Goal: Browse casually: Explore the website without a specific task or goal

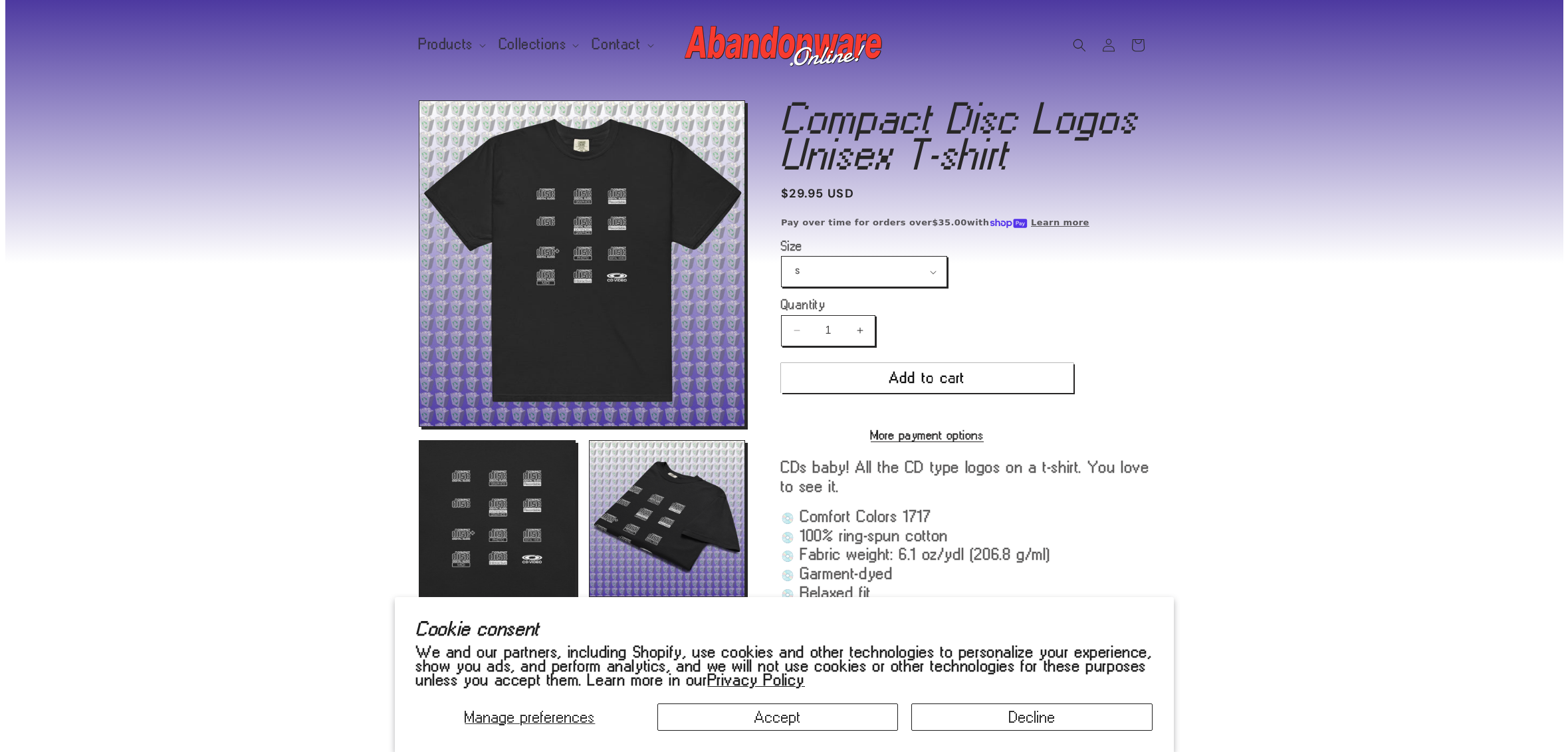
scroll to position [261, 0]
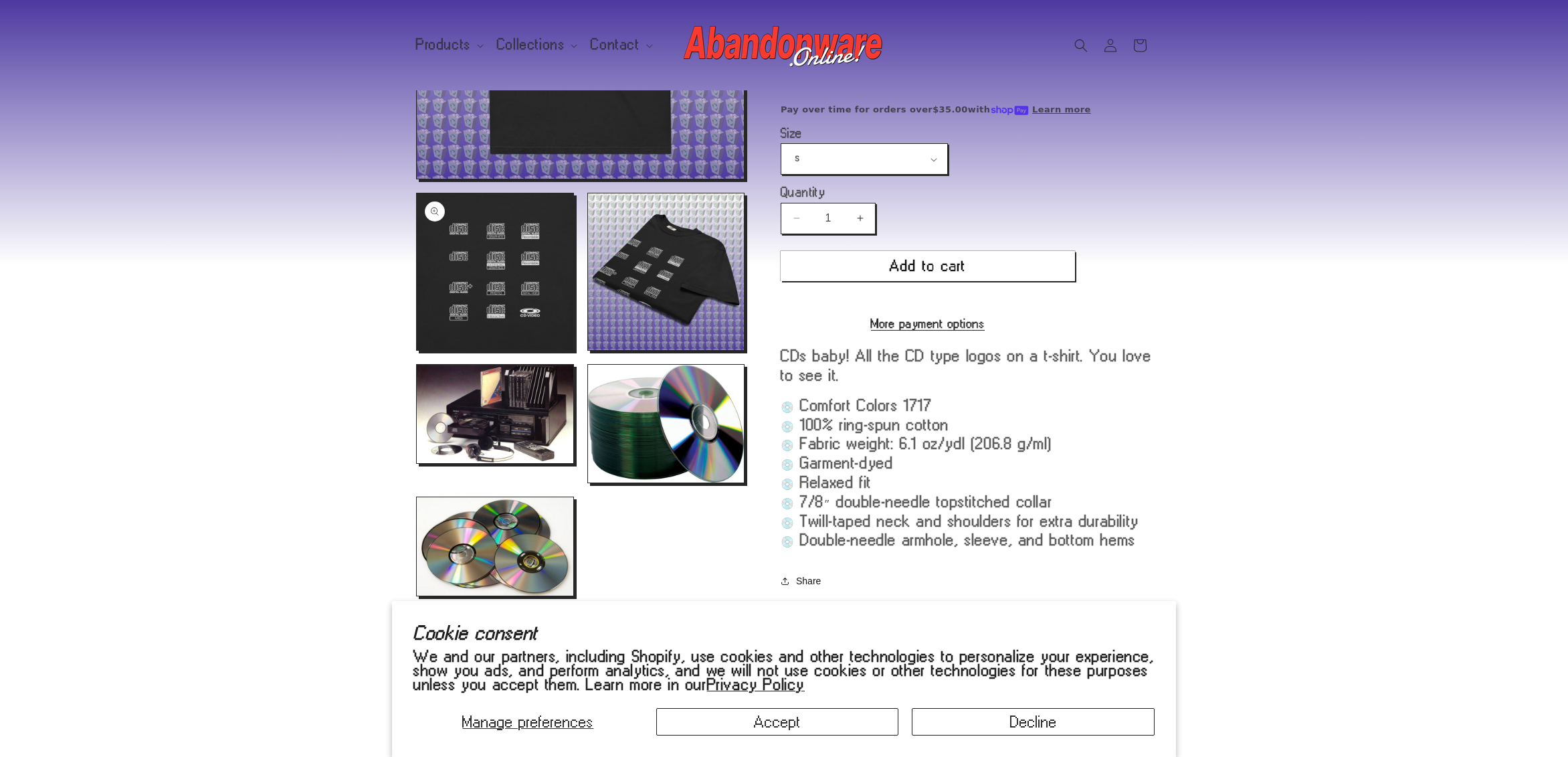
click at [416, 350] on button "Open media 2 in modal" at bounding box center [416, 350] width 0 height 0
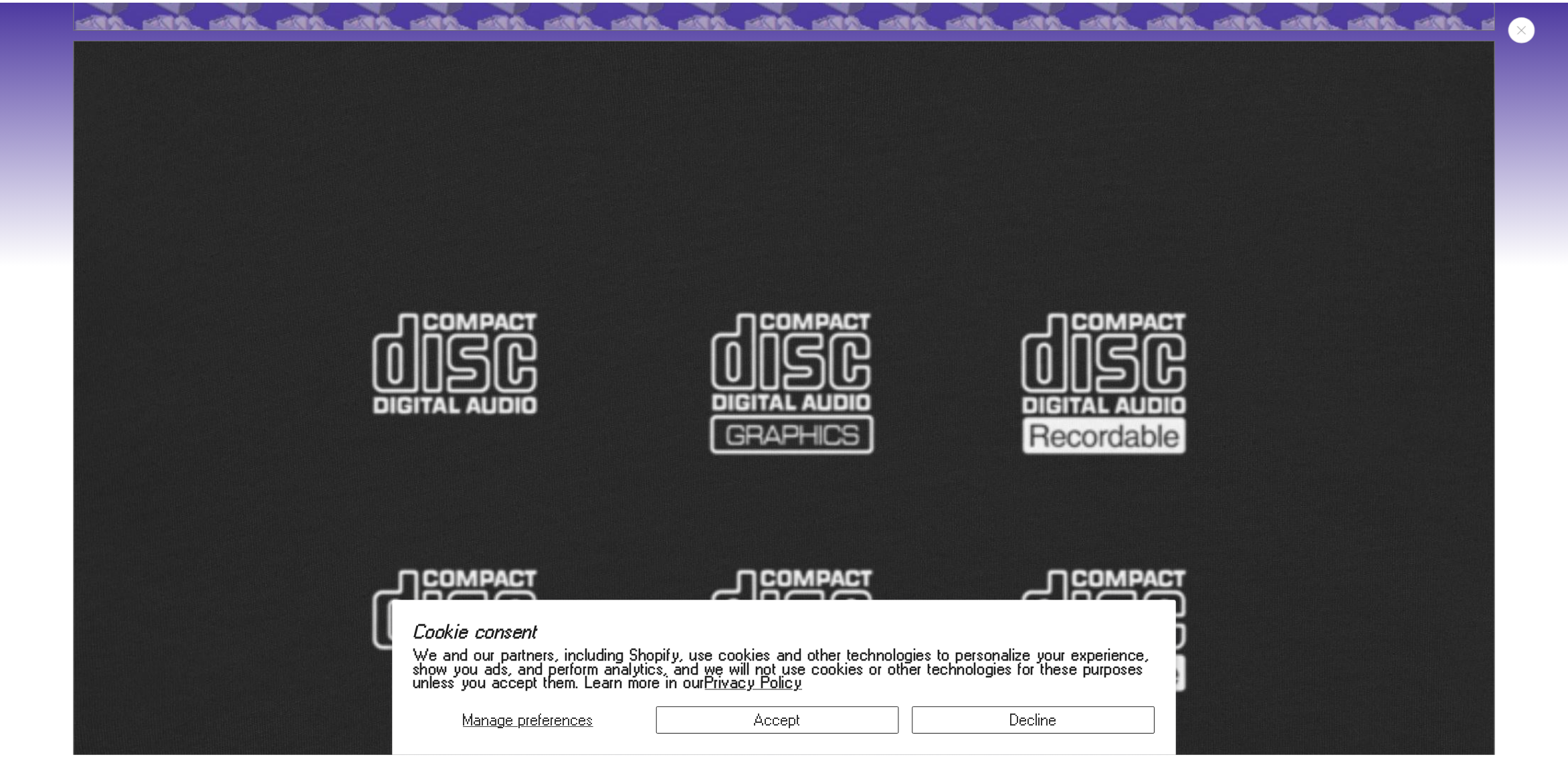
scroll to position [1399, 0]
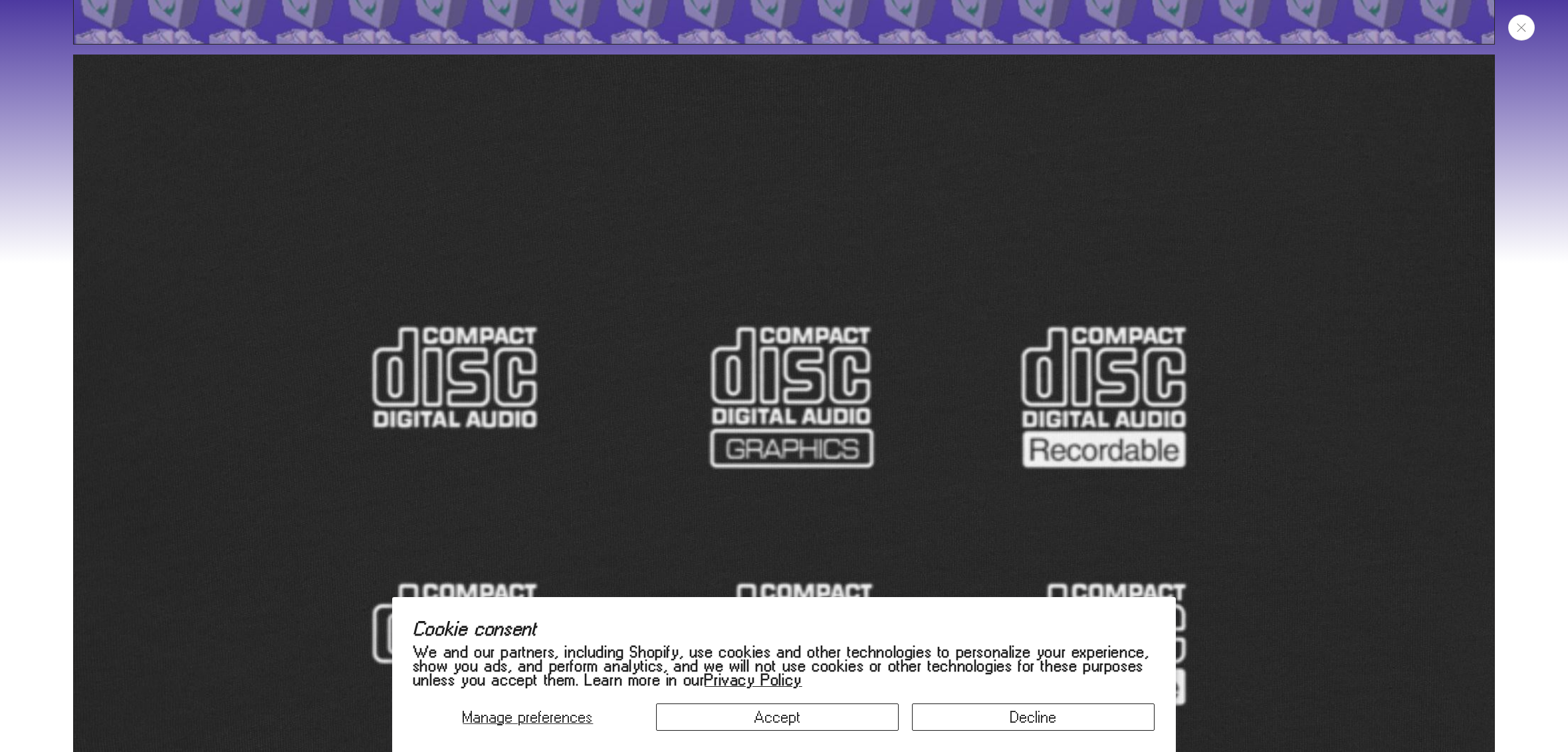
click at [1512, 34] on button "Close" at bounding box center [1522, 27] width 27 height 26
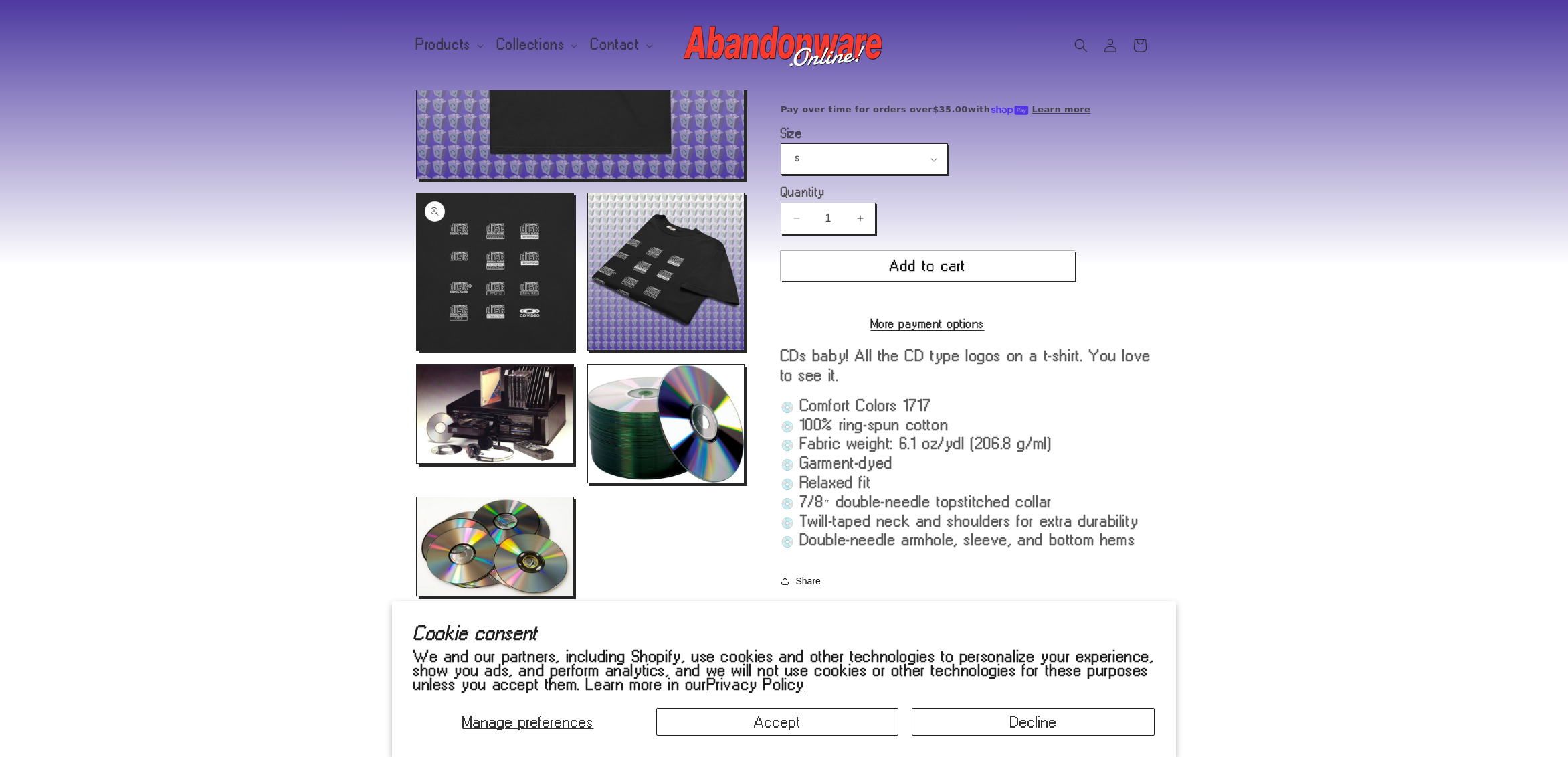
click at [416, 350] on button "Open media 2 in modal" at bounding box center [416, 350] width 0 height 0
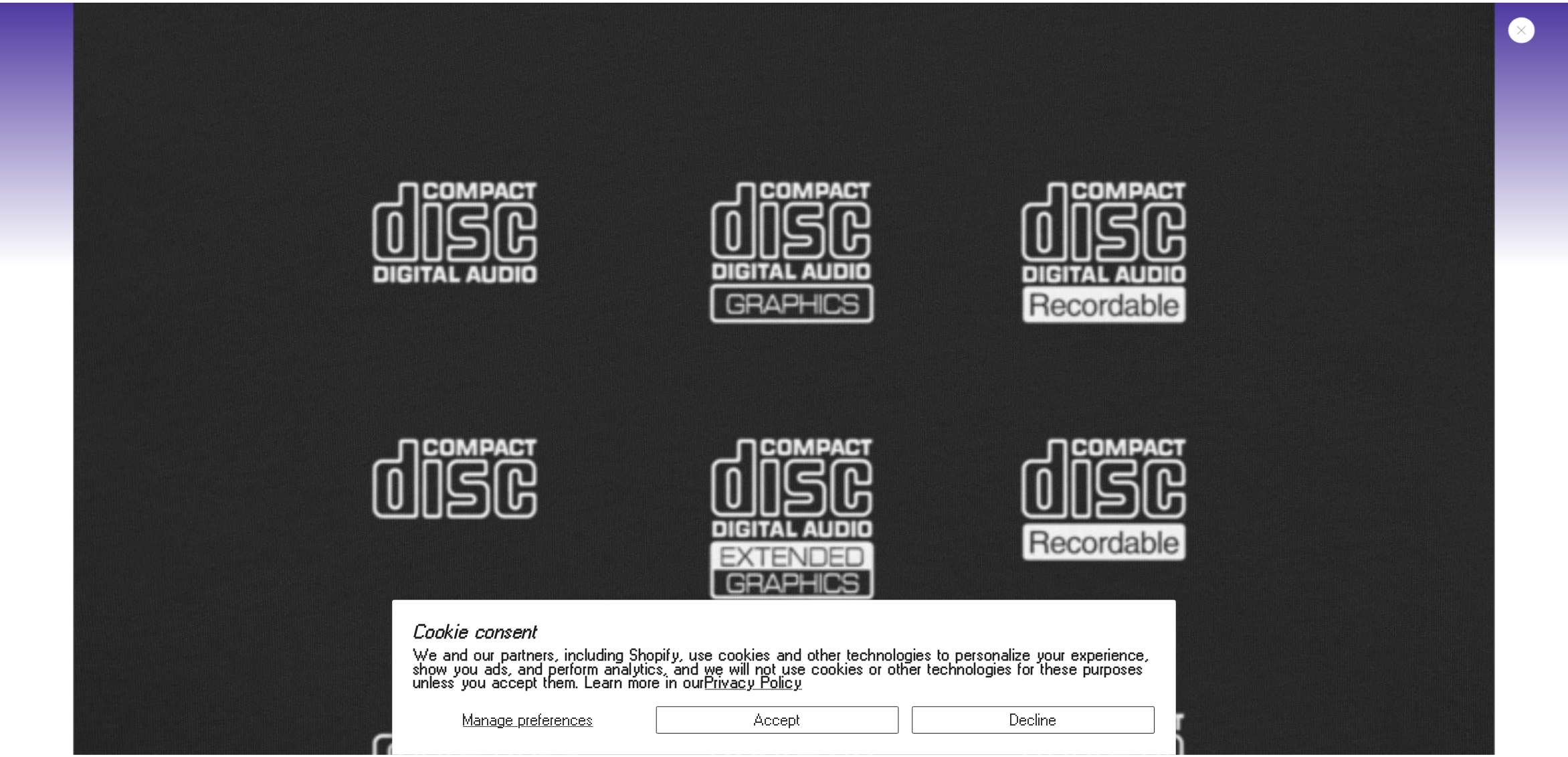
scroll to position [1804, 0]
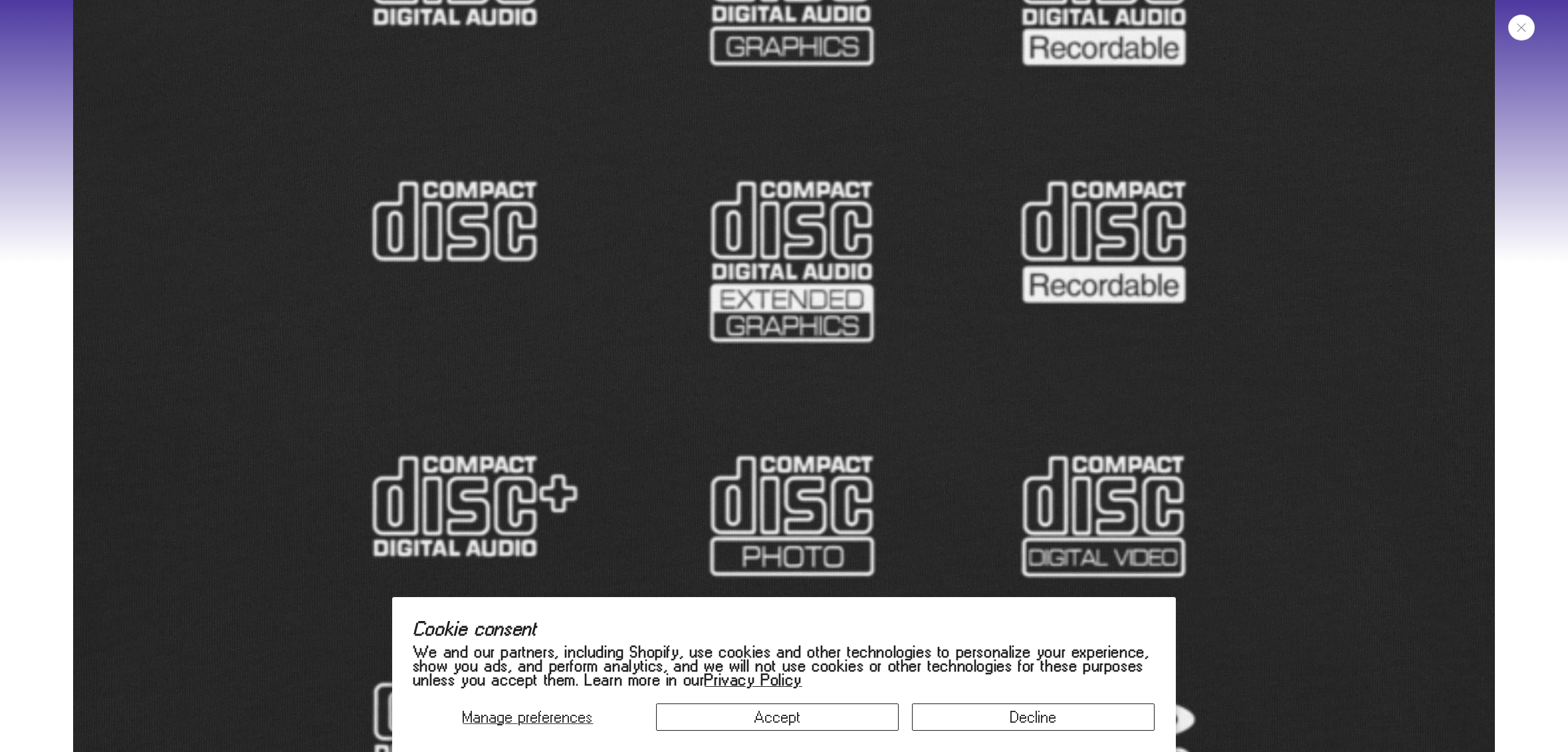
click at [1524, 39] on button "Close" at bounding box center [1522, 27] width 27 height 26
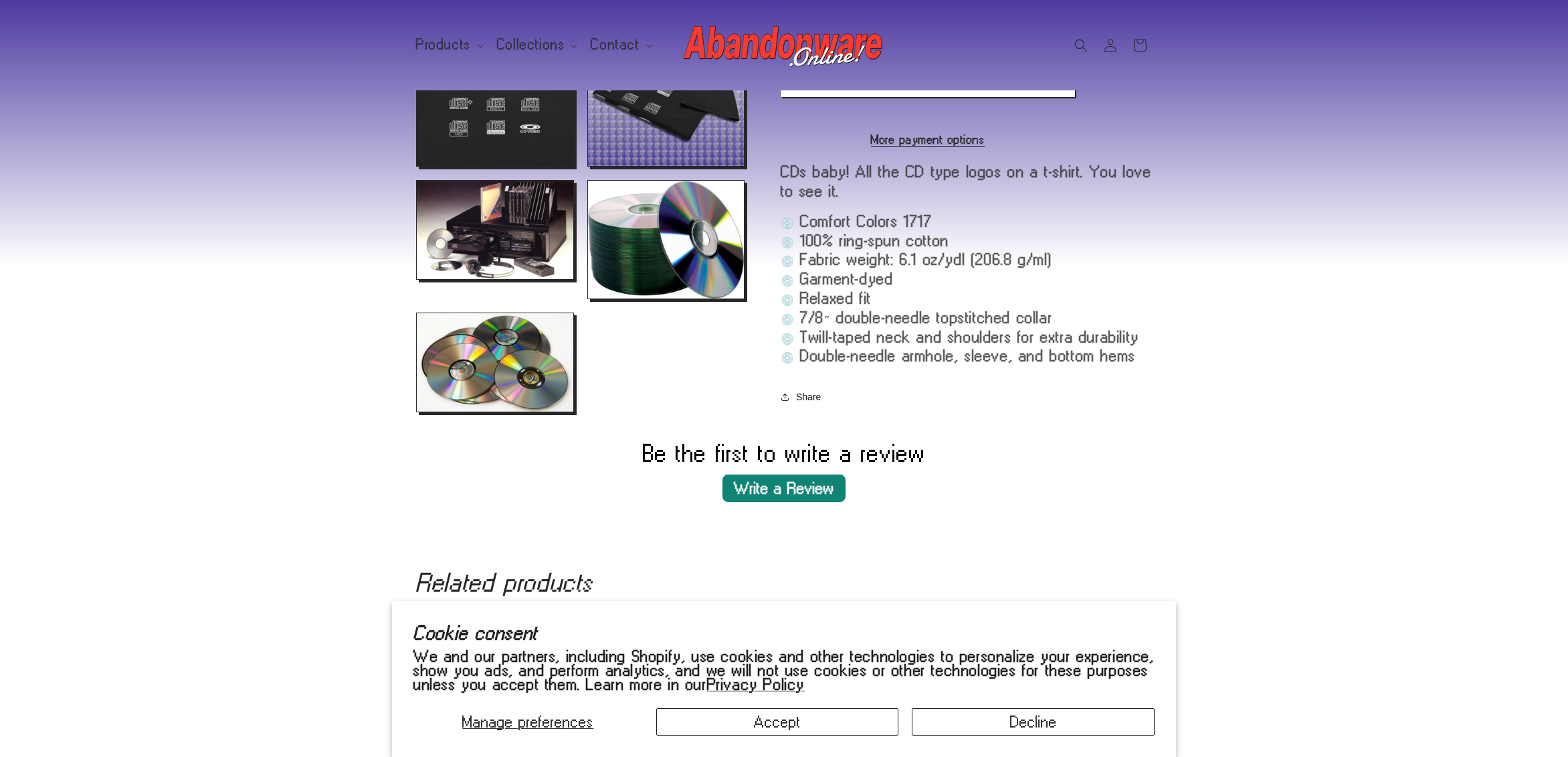
scroll to position [219, 0]
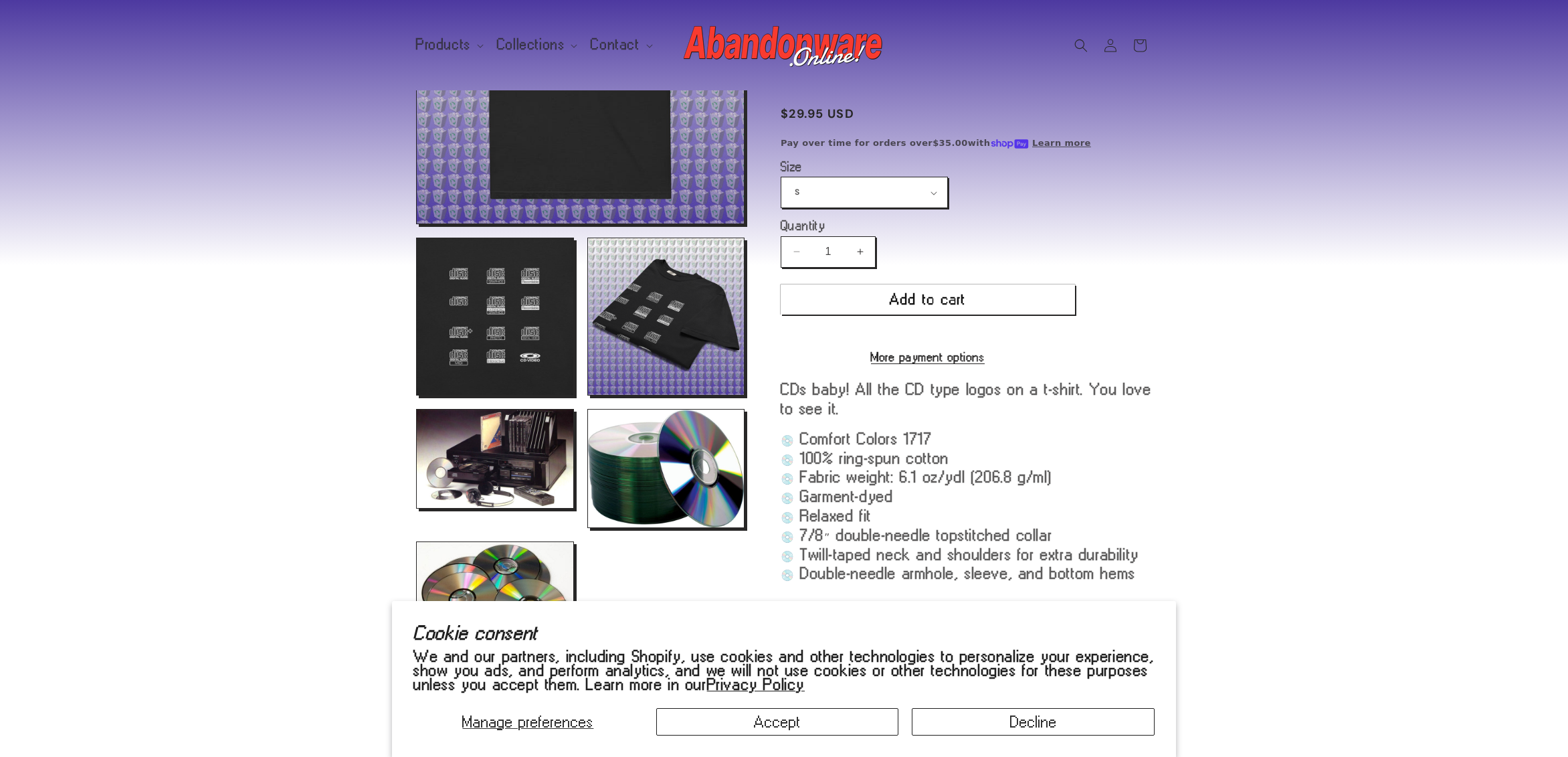
click at [864, 216] on product-info "Compact Disc Logos Unisex T-shirt Compact Disc Logos Unisex T-shirt Regular pri…" at bounding box center [966, 324] width 371 height 609
click at [865, 188] on select "S M L XL 2XL 3XL 4XL" at bounding box center [865, 192] width 166 height 30
select select "M"
click at [782, 177] on select "S M L XL 2XL 3XL 4XL" at bounding box center [865, 192] width 166 height 30
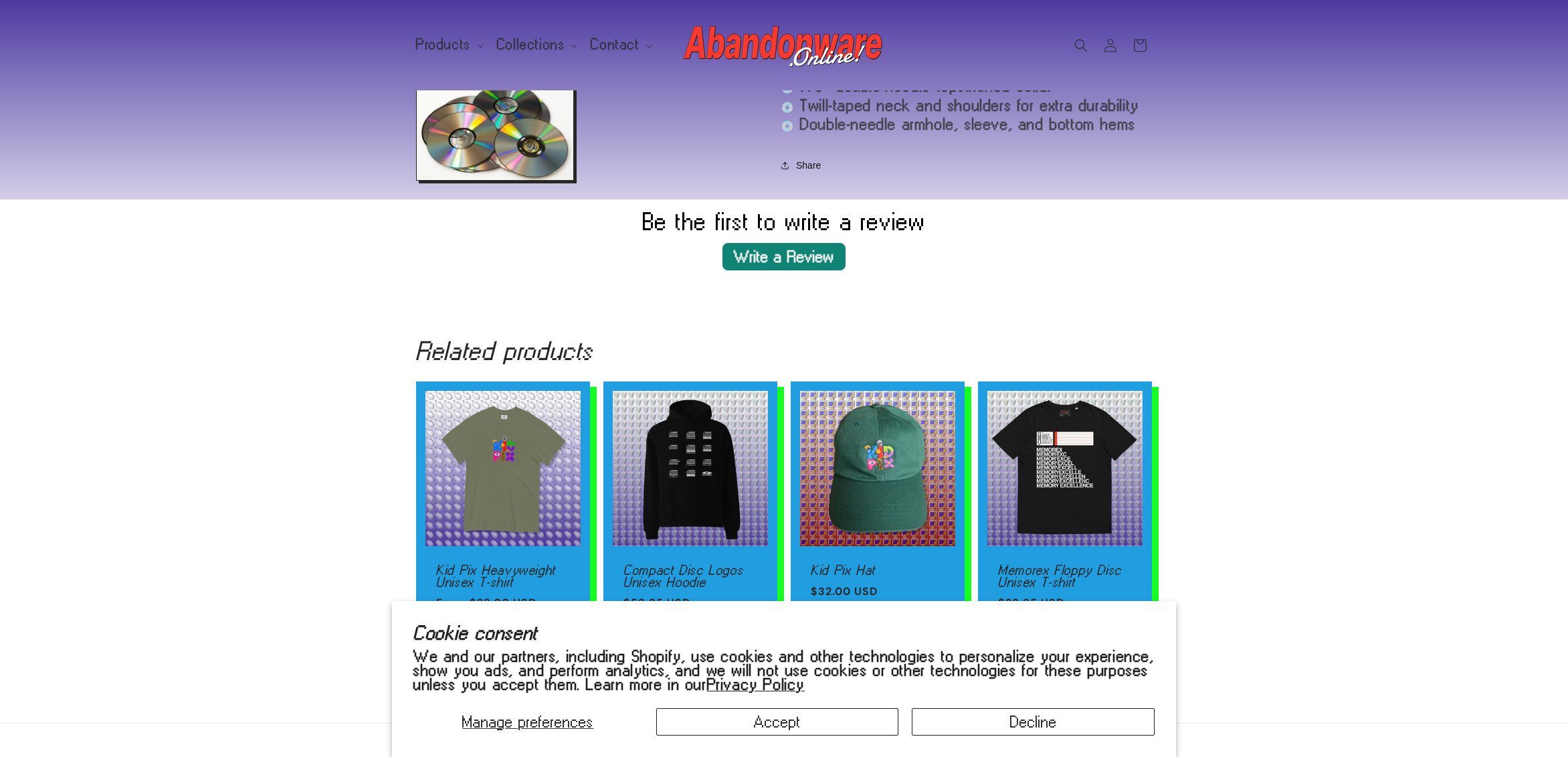
scroll to position [787, 0]
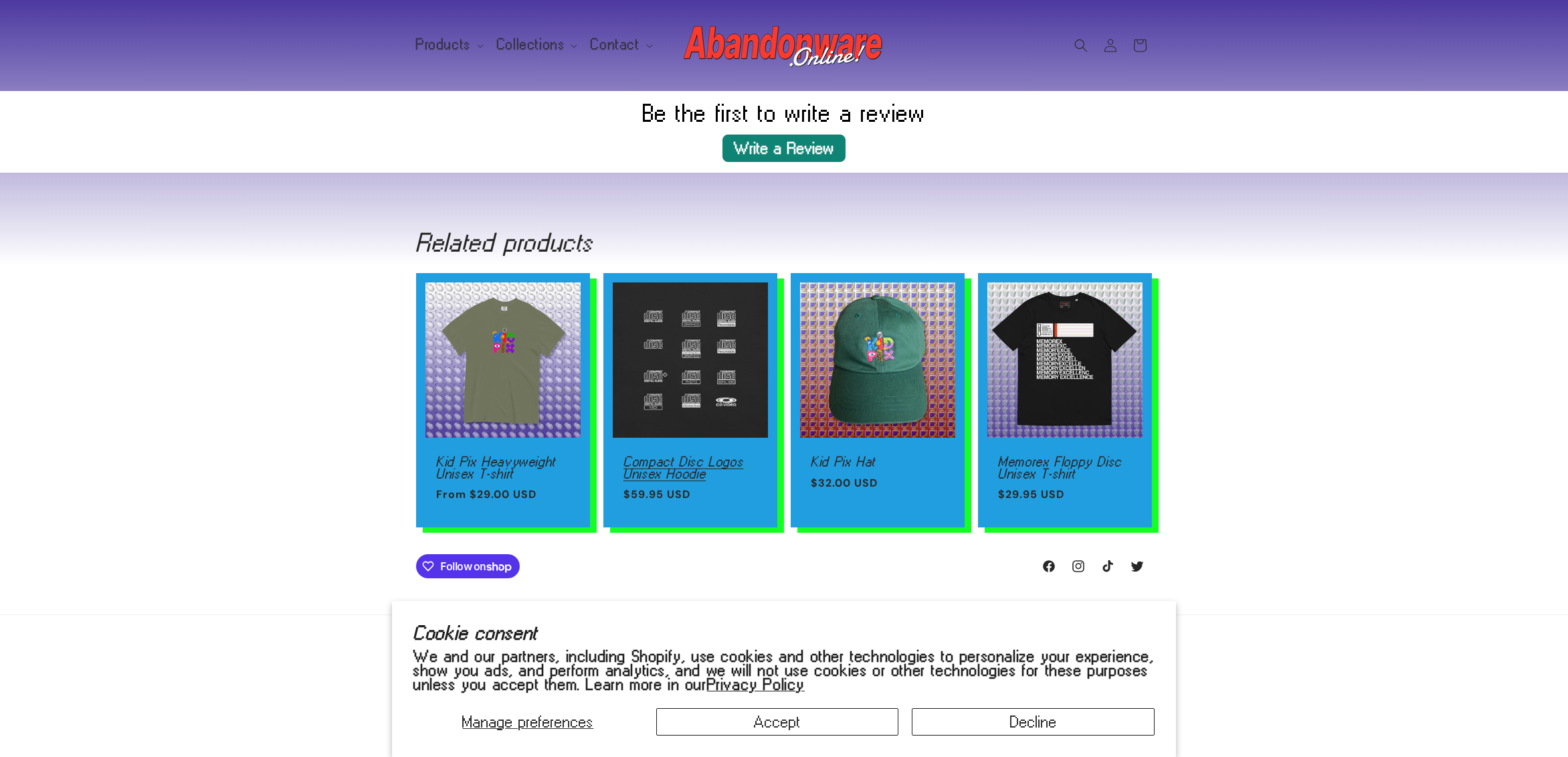
click at [711, 455] on link "Compact Disc Logos Unisex Hoodie" at bounding box center [691, 467] width 134 height 23
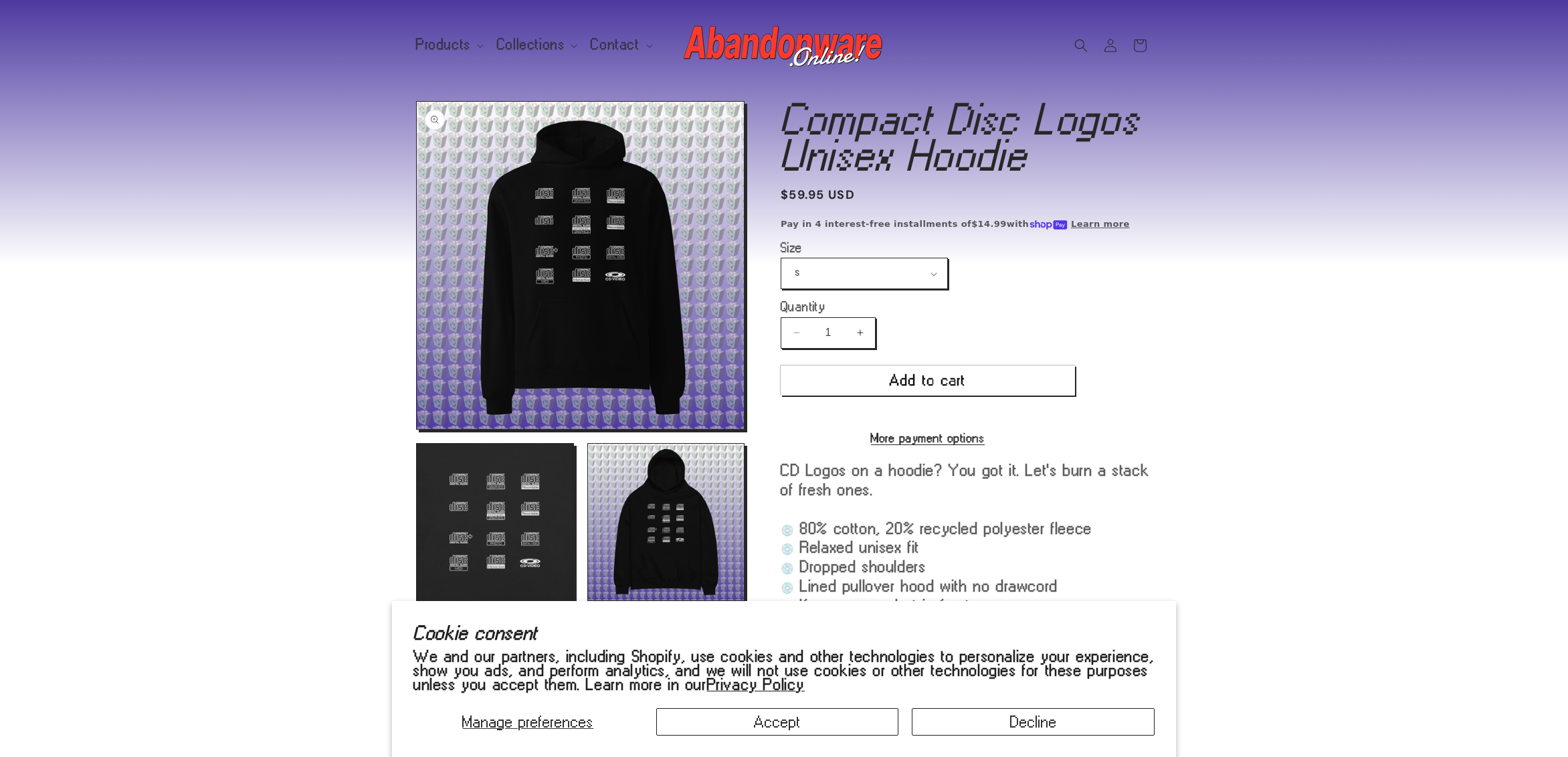
click at [416, 429] on button "Open media 1 in modal" at bounding box center [416, 429] width 0 height 0
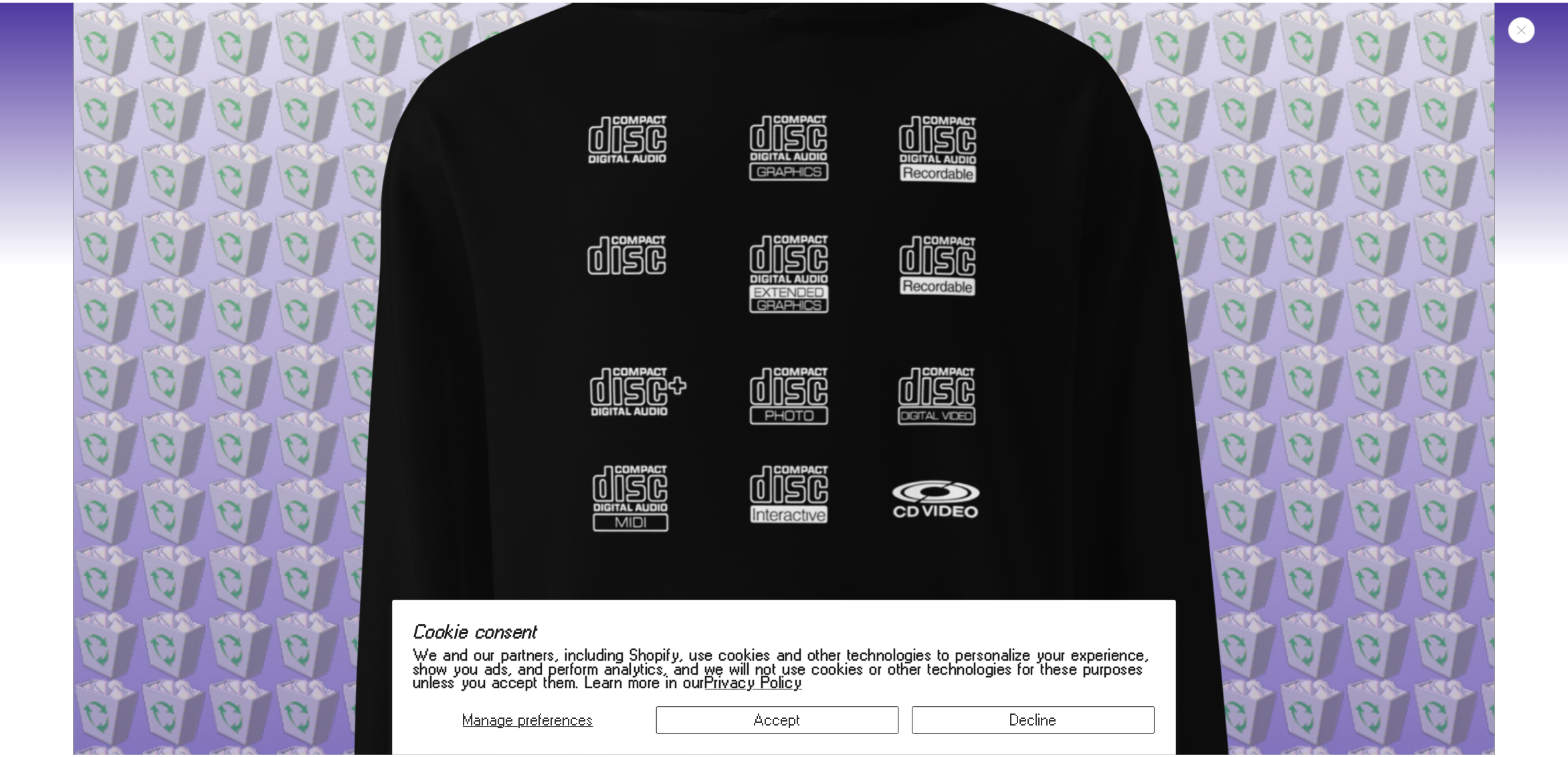
scroll to position [586, 0]
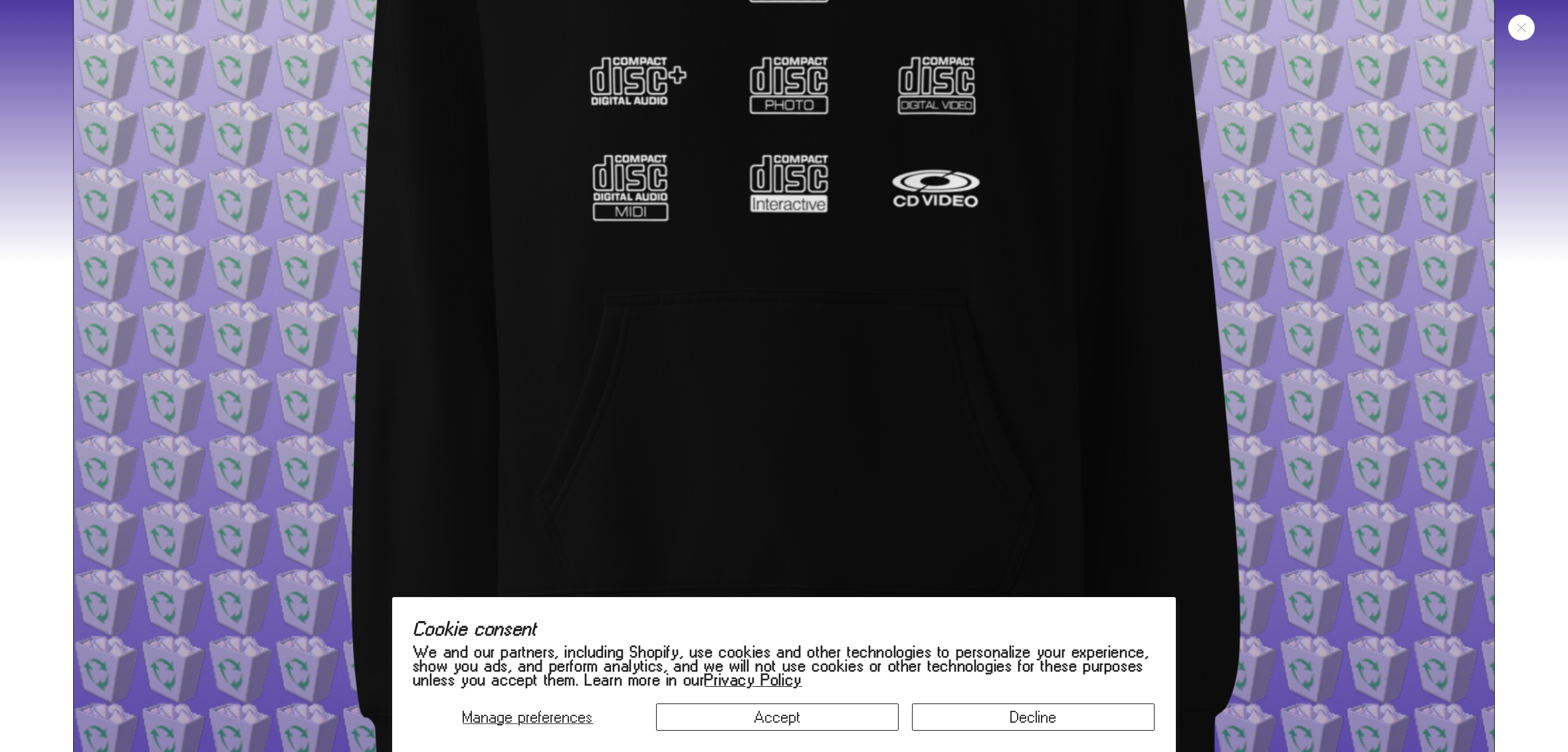
click at [1494, 18] on div "Media gallery" at bounding box center [784, 376] width 1568 height 752
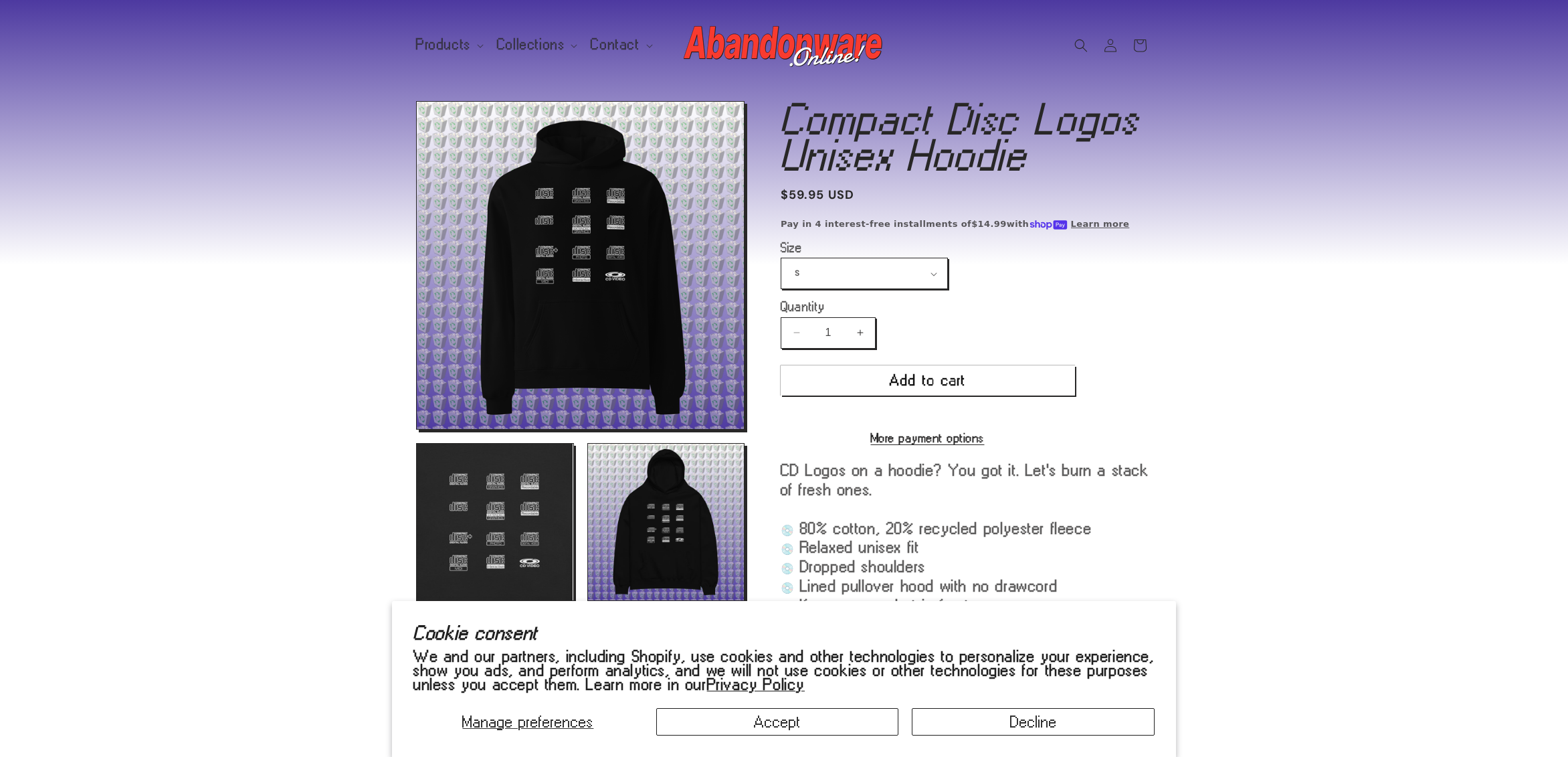
click at [1511, 22] on sticky-header "Products Products Hats Shirts Stickers Patches Mouse Pads Credit (gift card)" at bounding box center [784, 45] width 1568 height 90
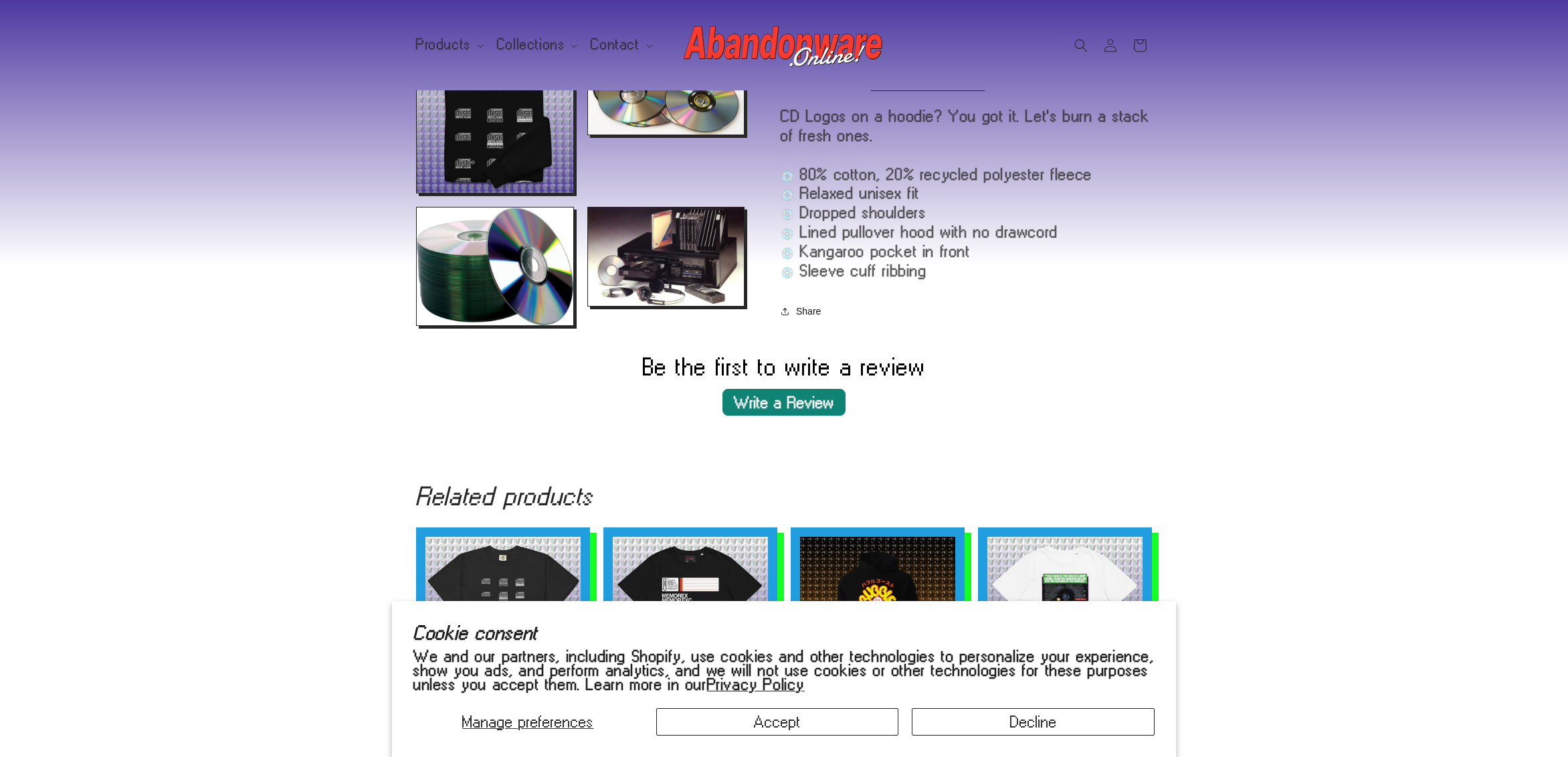
scroll to position [846, 0]
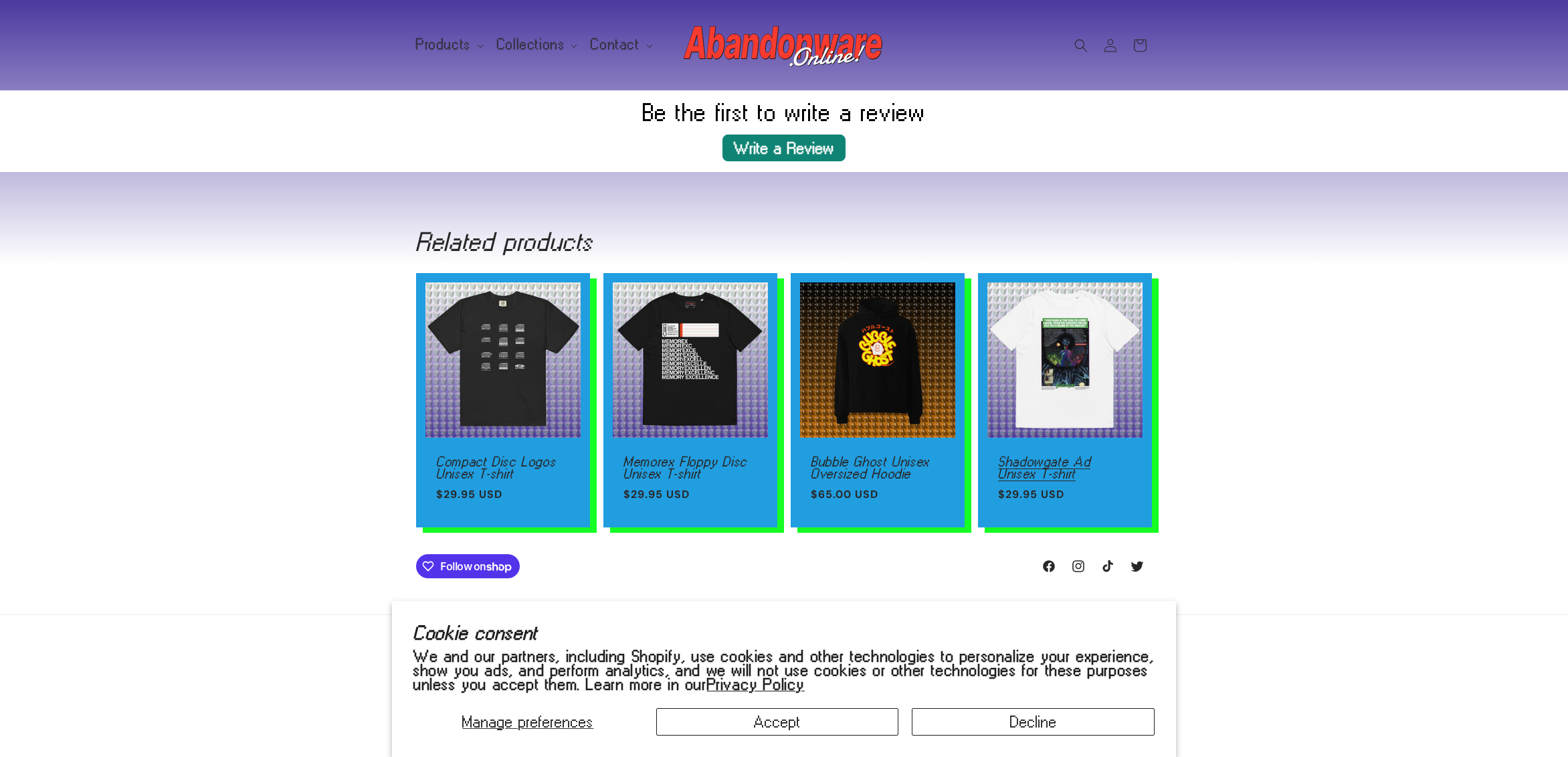
click at [1076, 455] on link "Shadowgate Ad Unisex T-shirt" at bounding box center [1065, 467] width 134 height 23
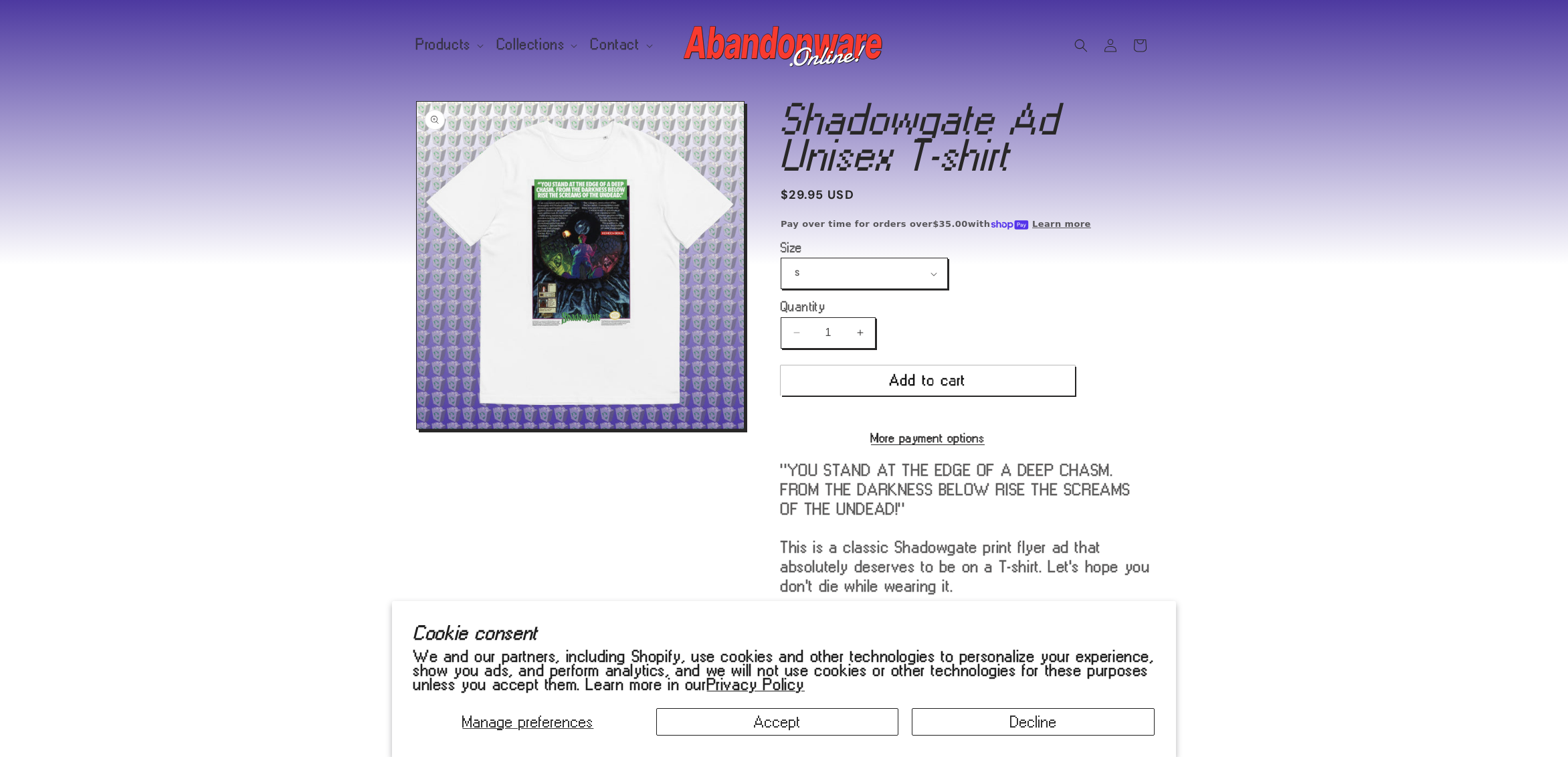
click at [416, 429] on button "Open media 1 in modal" at bounding box center [416, 429] width 0 height 0
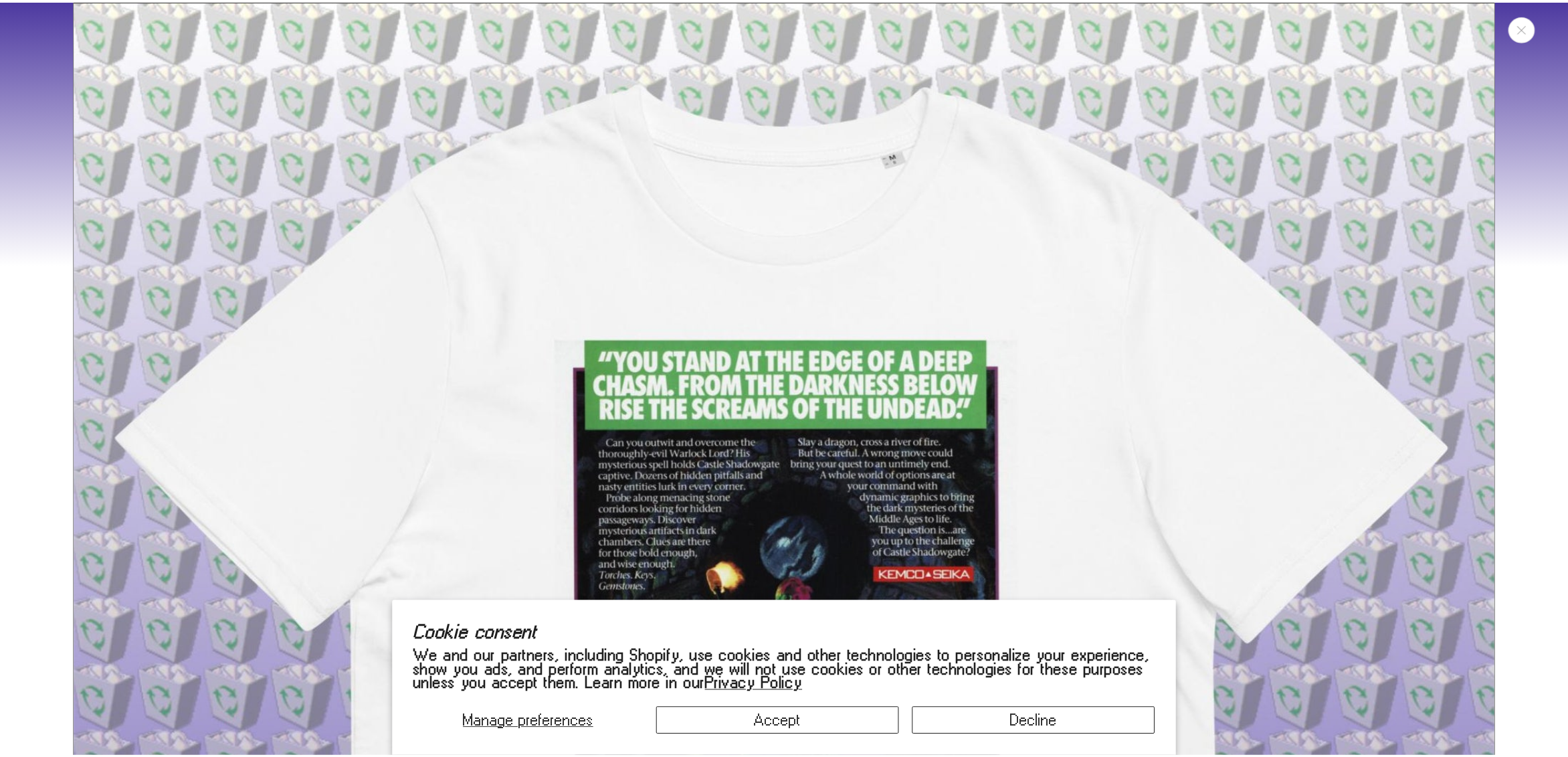
scroll to position [483, 0]
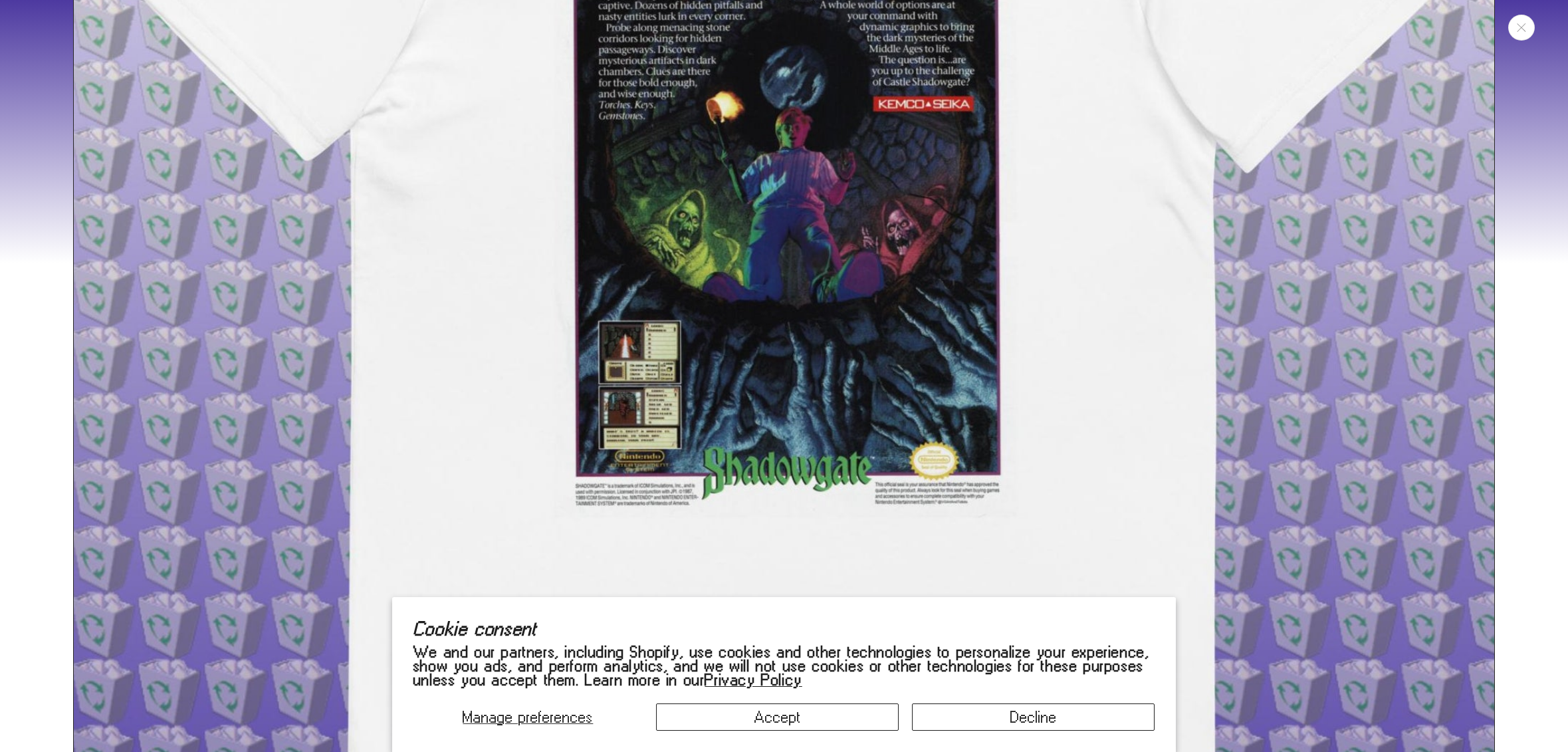
click at [730, 402] on img "Media gallery" at bounding box center [784, 243] width 1422 height 1422
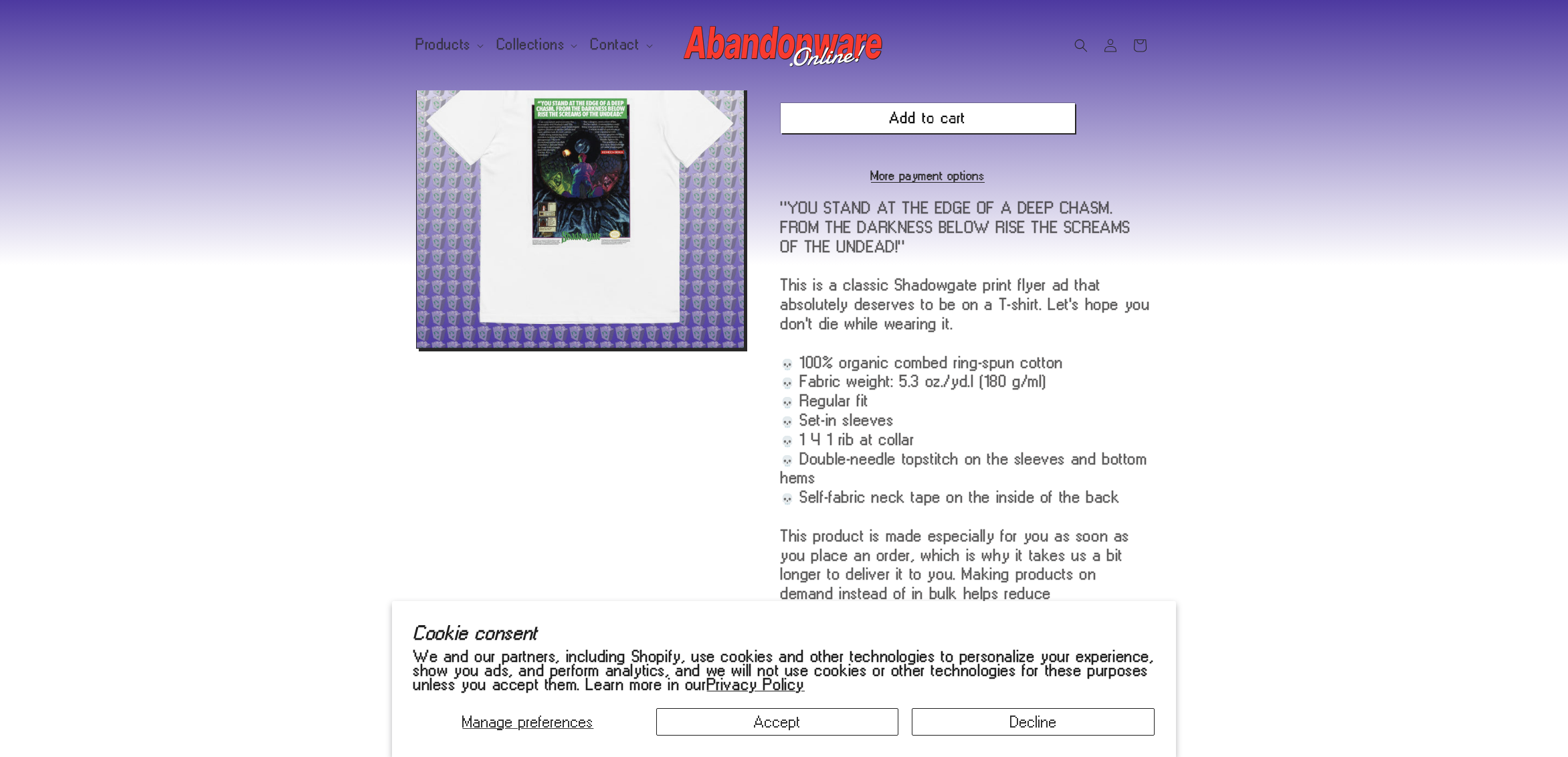
scroll to position [174, 0]
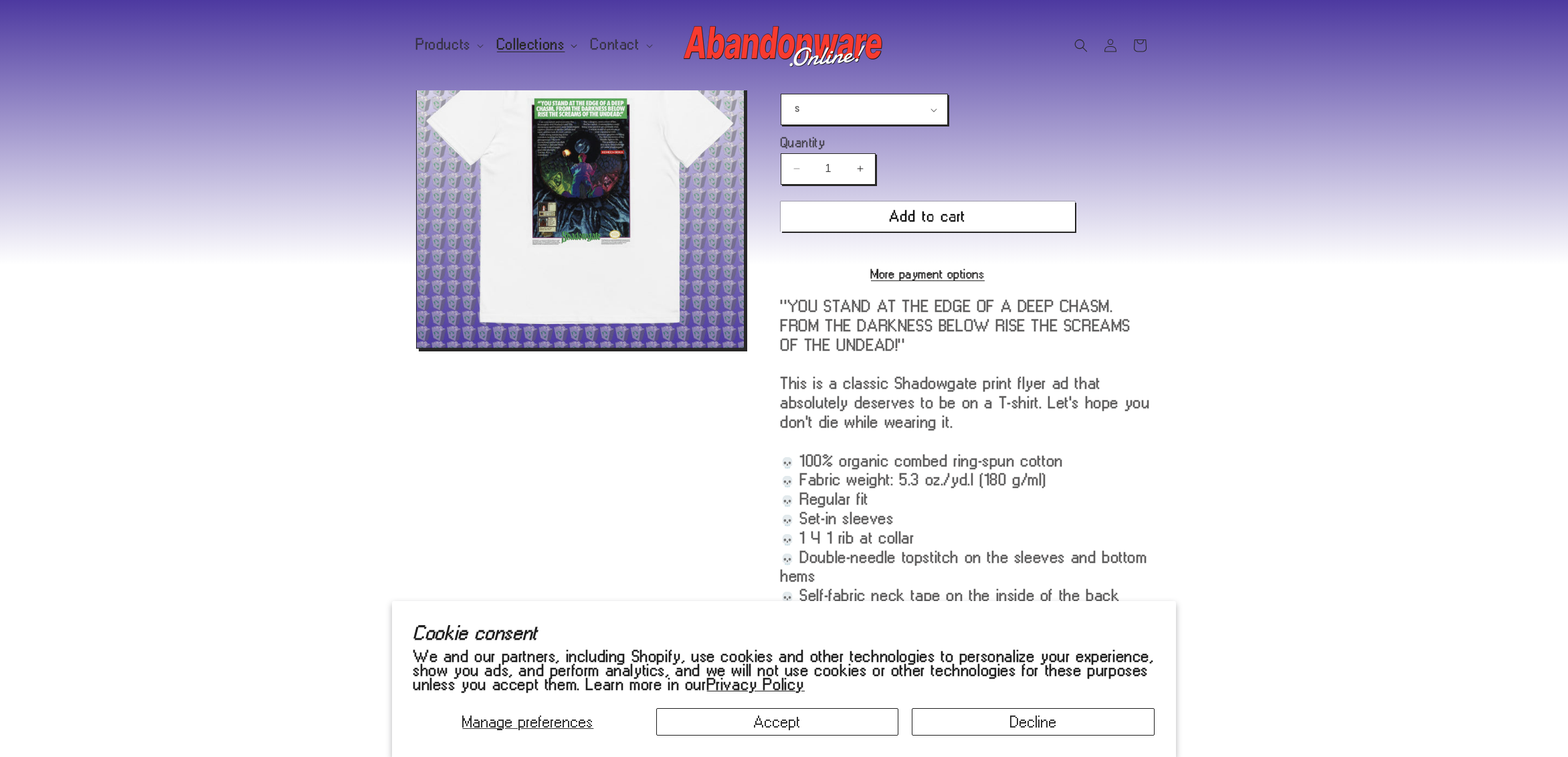
click at [526, 47] on span "Collections" at bounding box center [531, 45] width 69 height 12
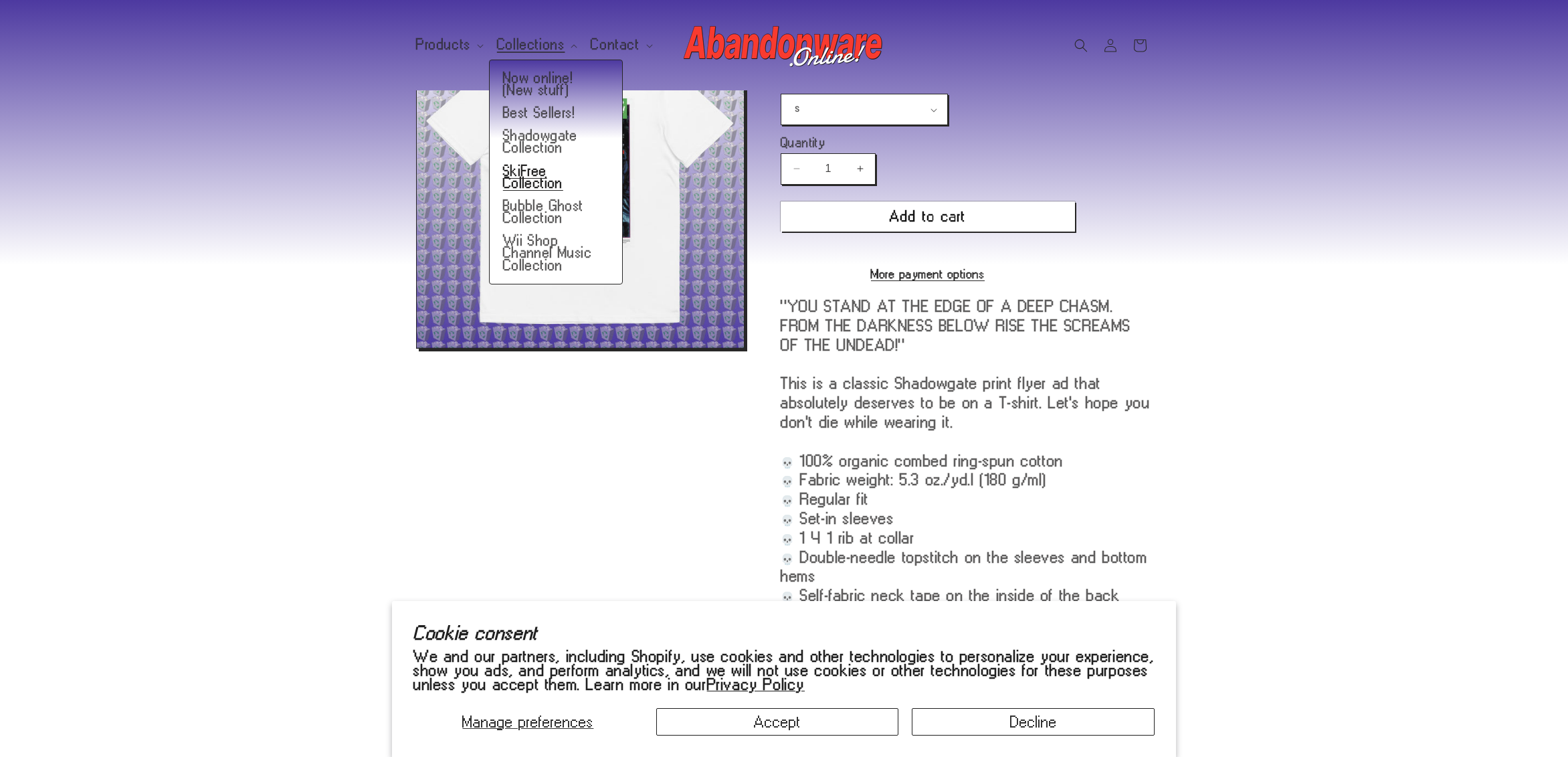
scroll to position [0, 0]
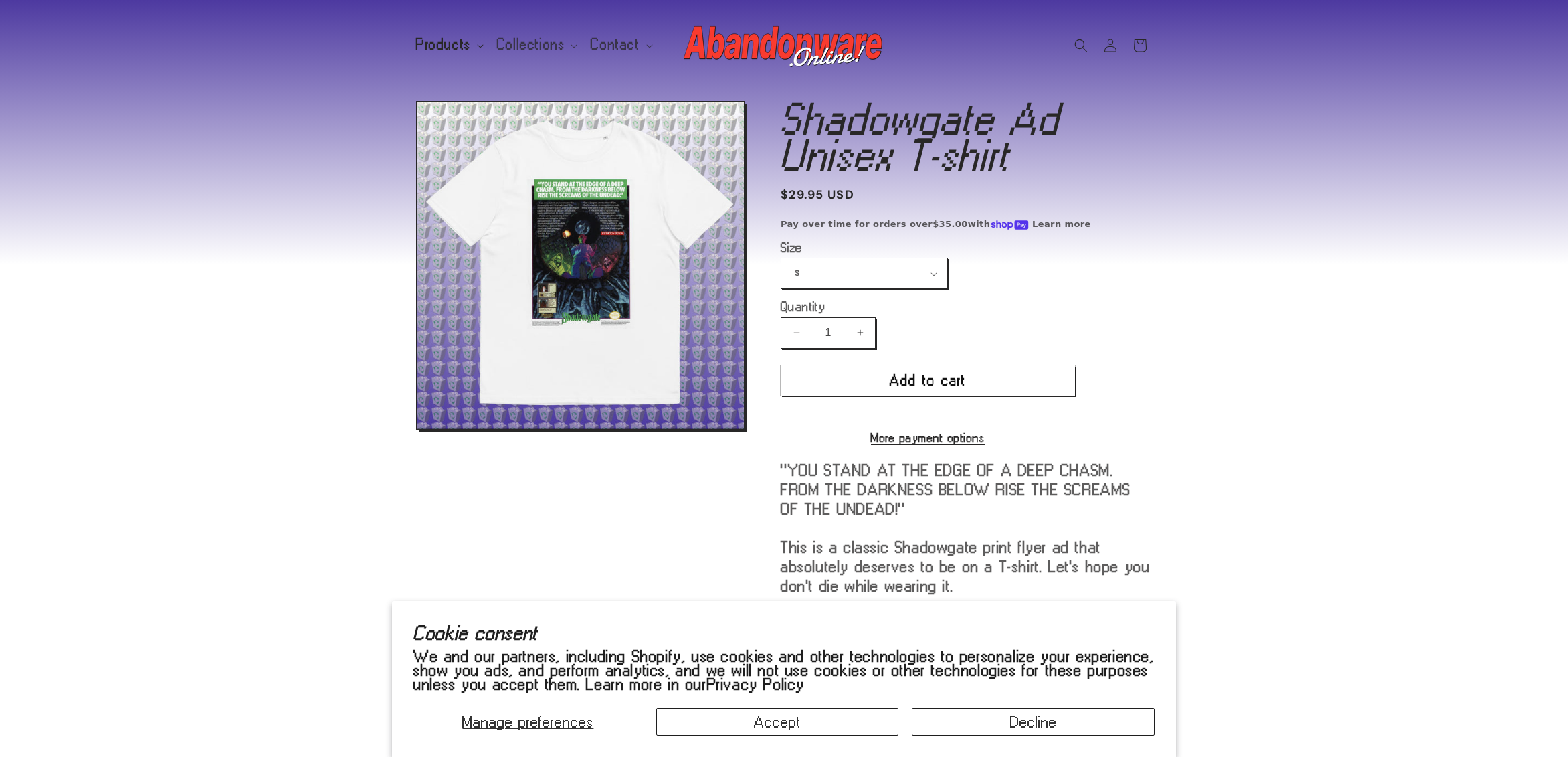
click at [450, 43] on span "Products" at bounding box center [443, 45] width 55 height 12
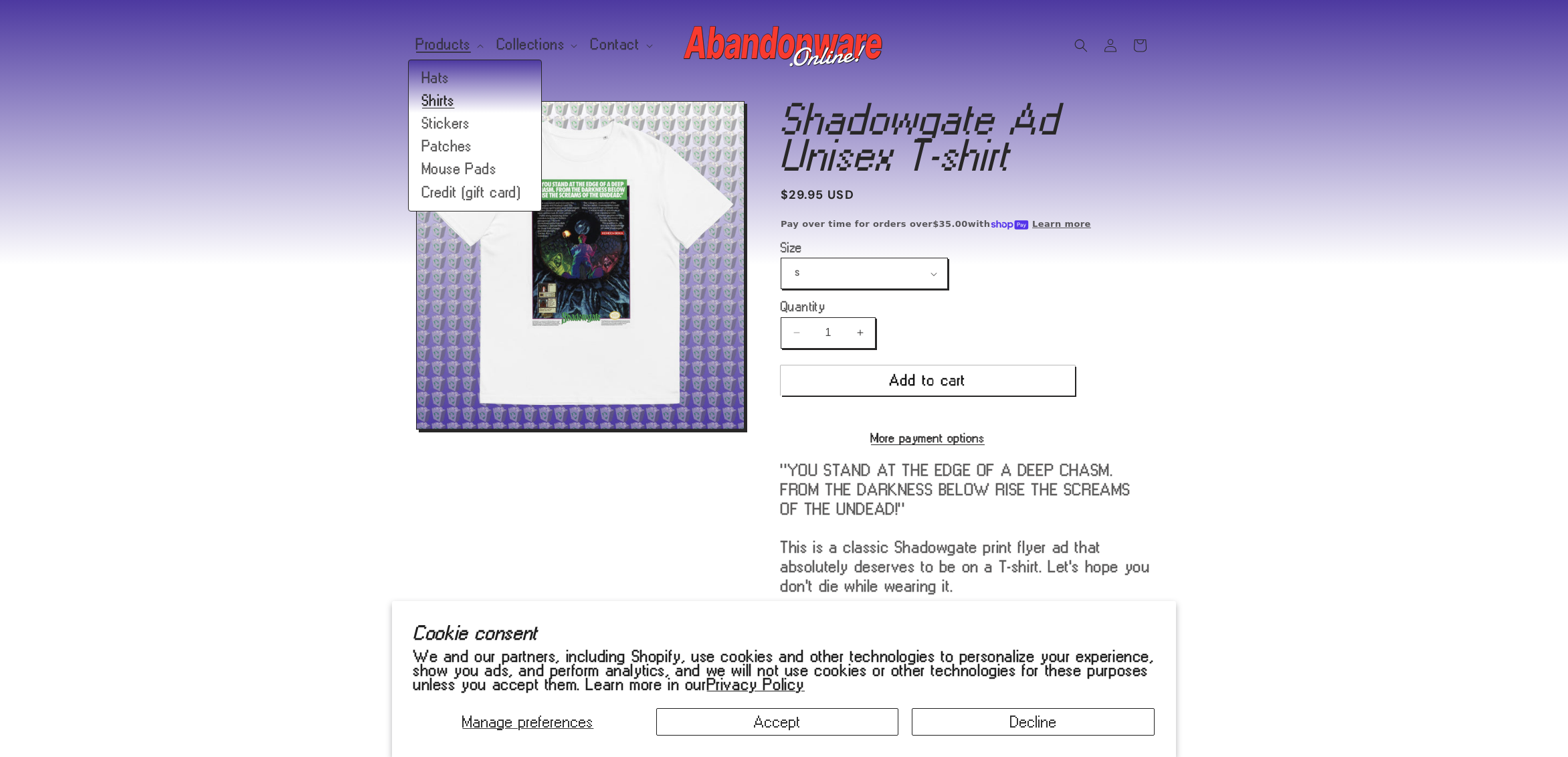
click at [454, 97] on link "Shirts" at bounding box center [475, 101] width 132 height 23
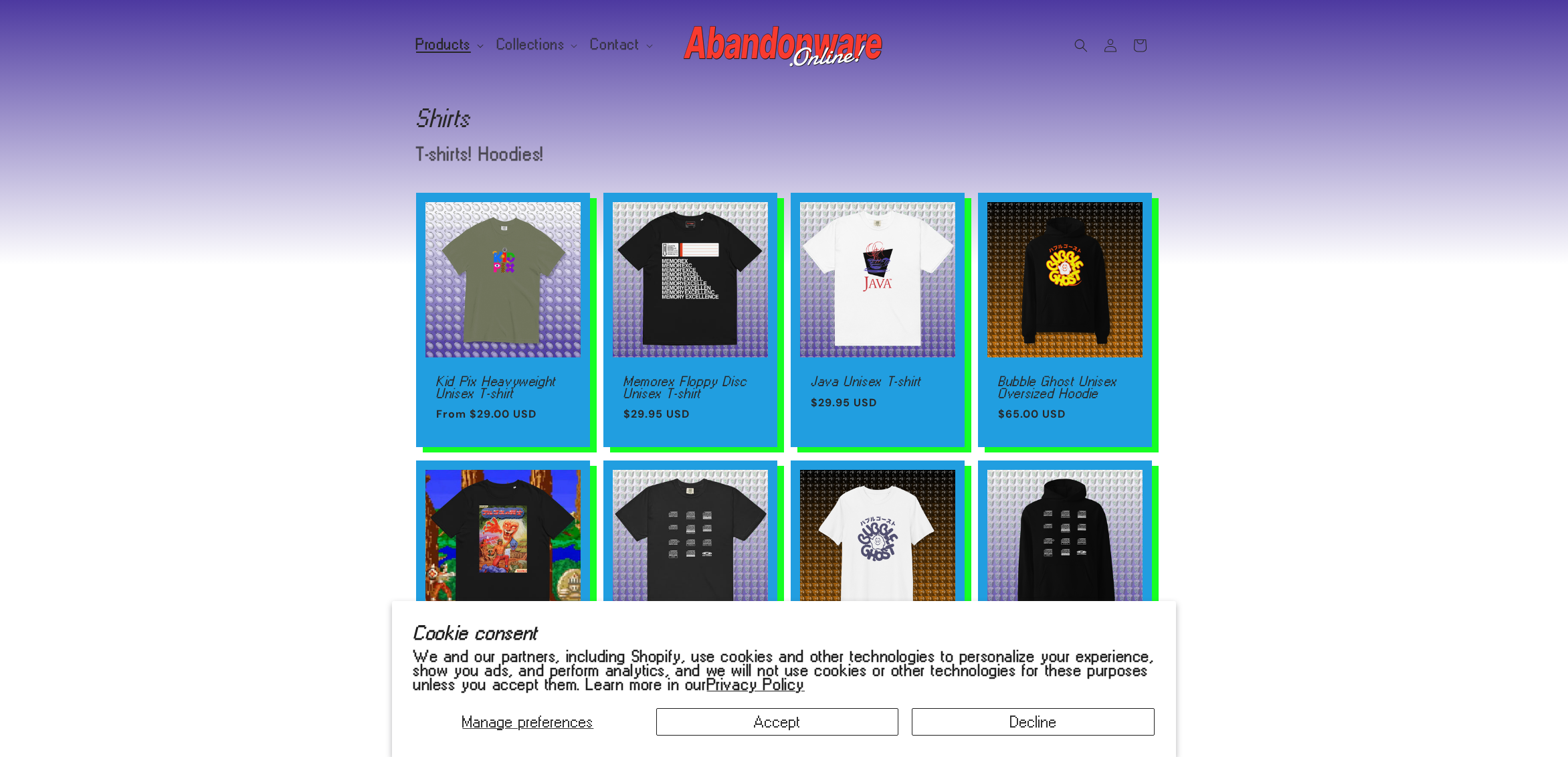
click at [455, 41] on span "Products" at bounding box center [443, 45] width 55 height 12
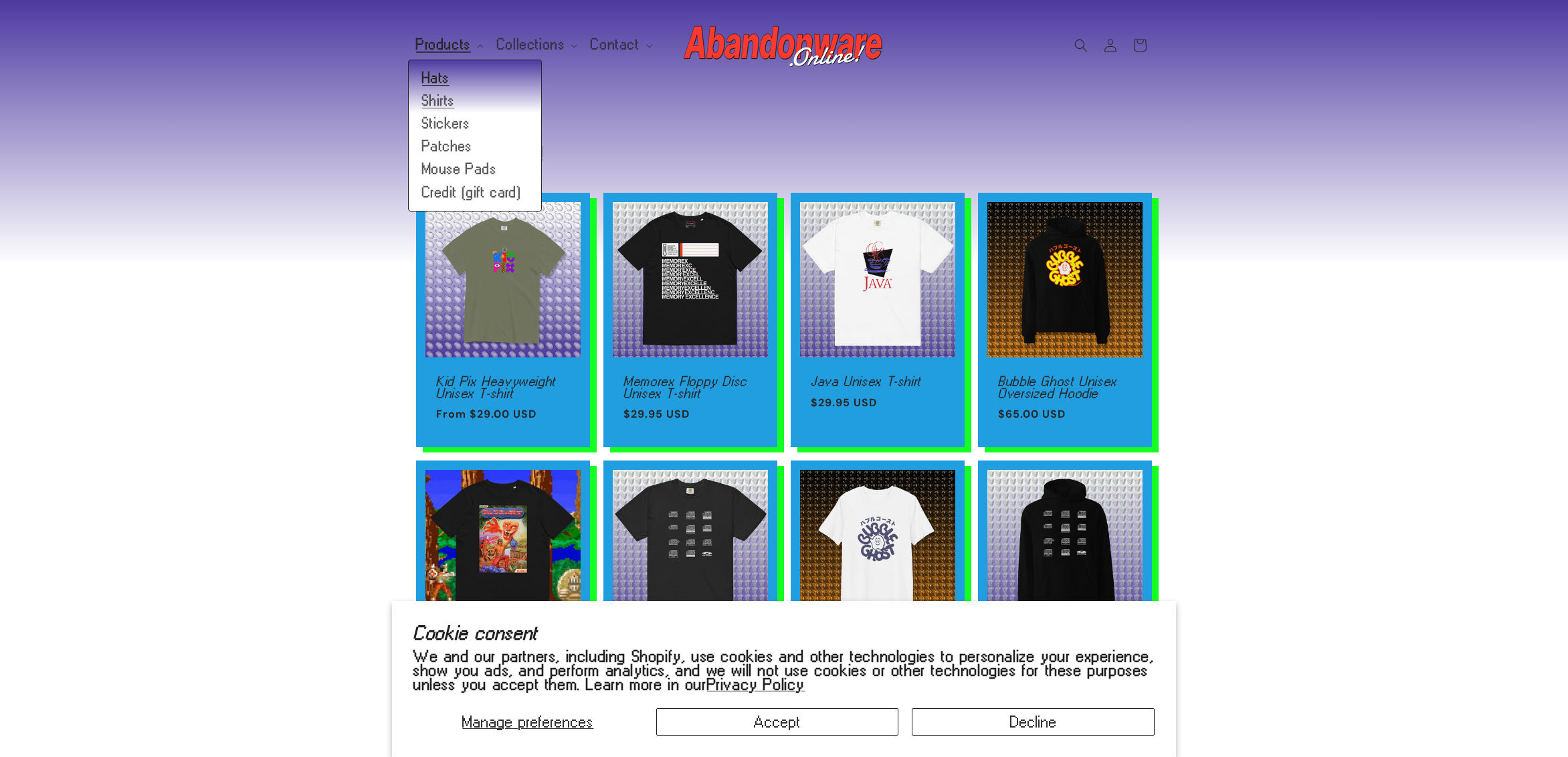
click at [439, 82] on link "Hats" at bounding box center [475, 78] width 132 height 23
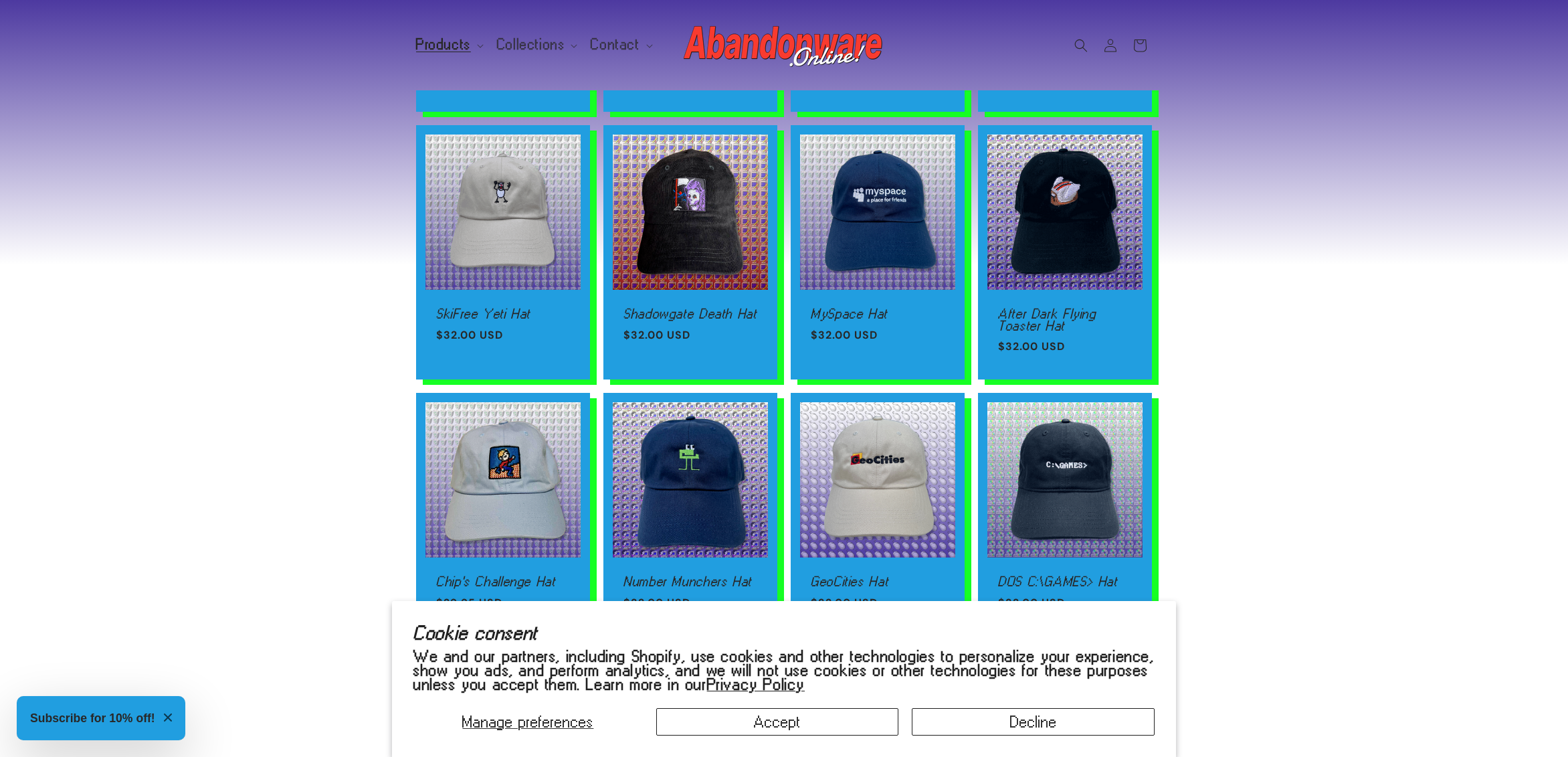
scroll to position [798, 0]
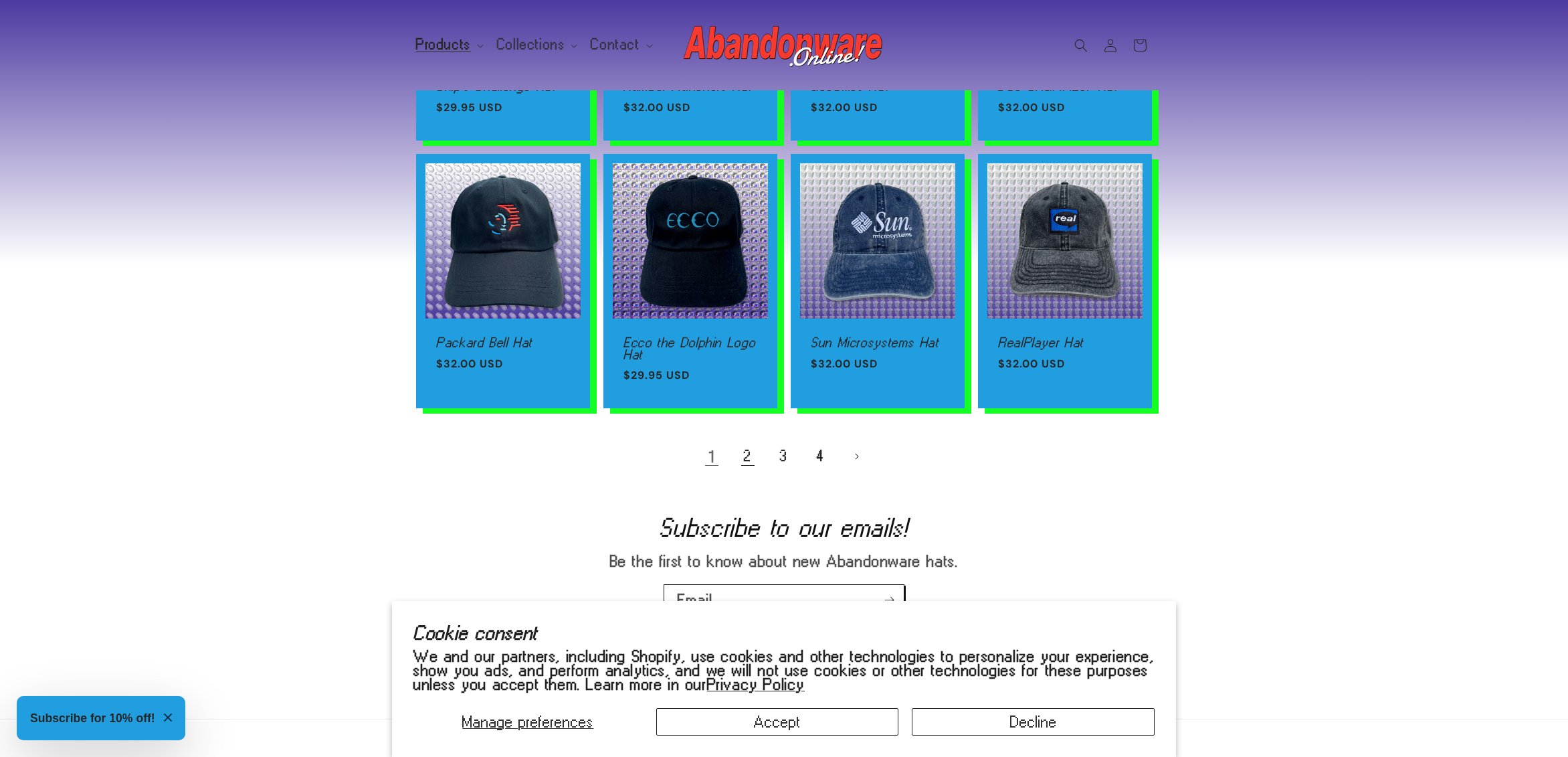
click at [749, 454] on link "2" at bounding box center [747, 456] width 30 height 30
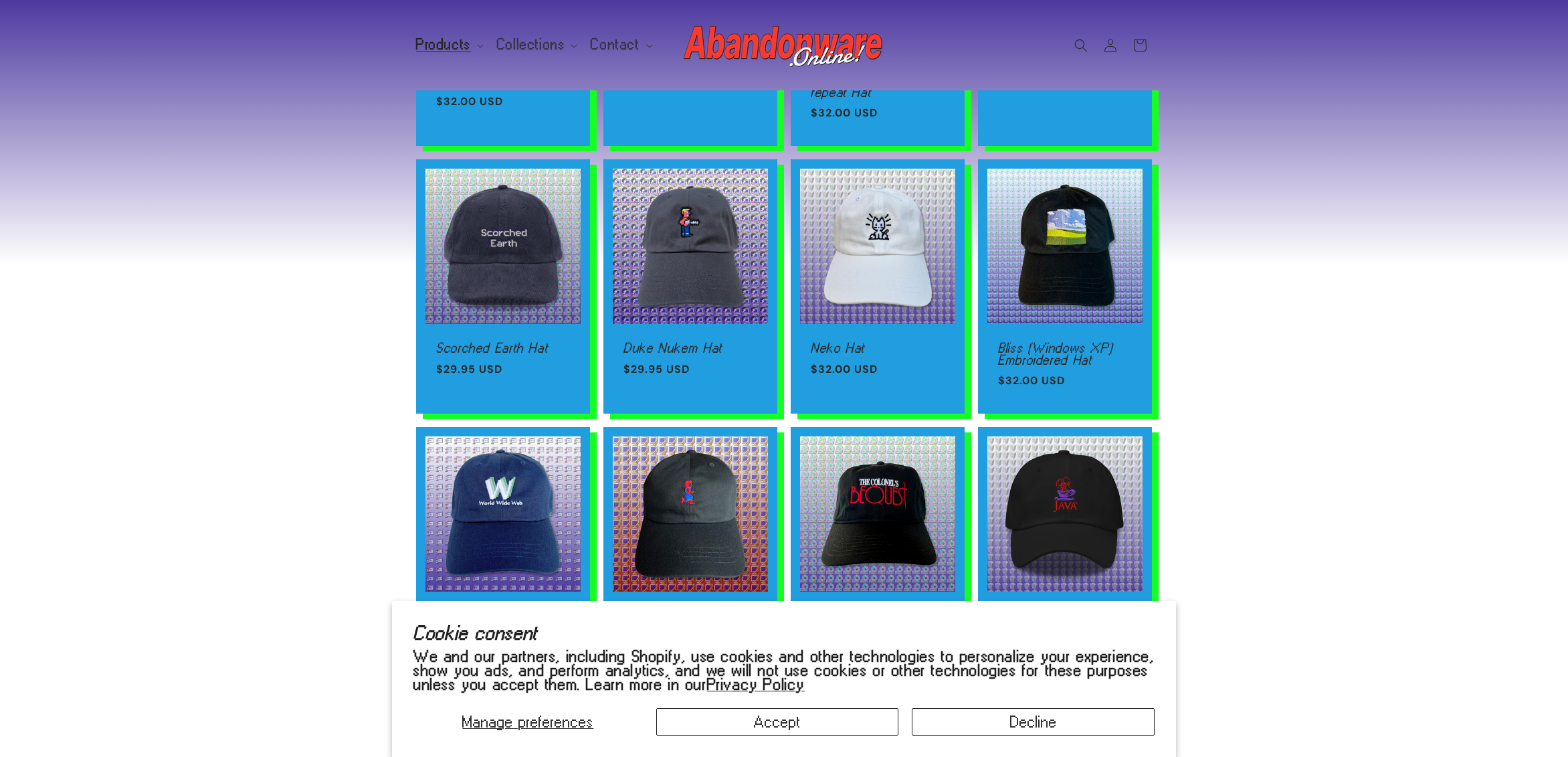
scroll to position [813, 0]
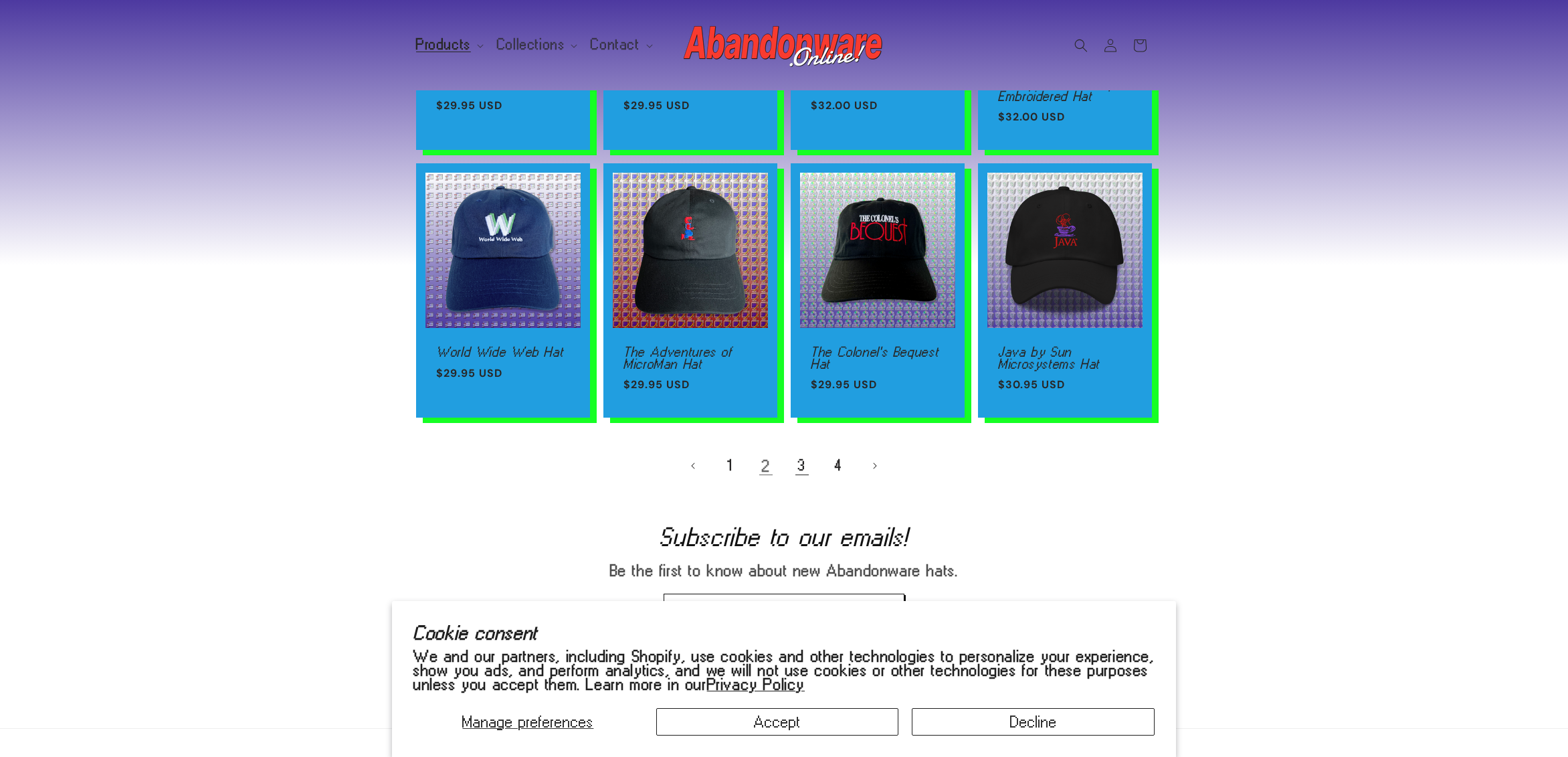
click at [806, 463] on link "3" at bounding box center [802, 465] width 30 height 30
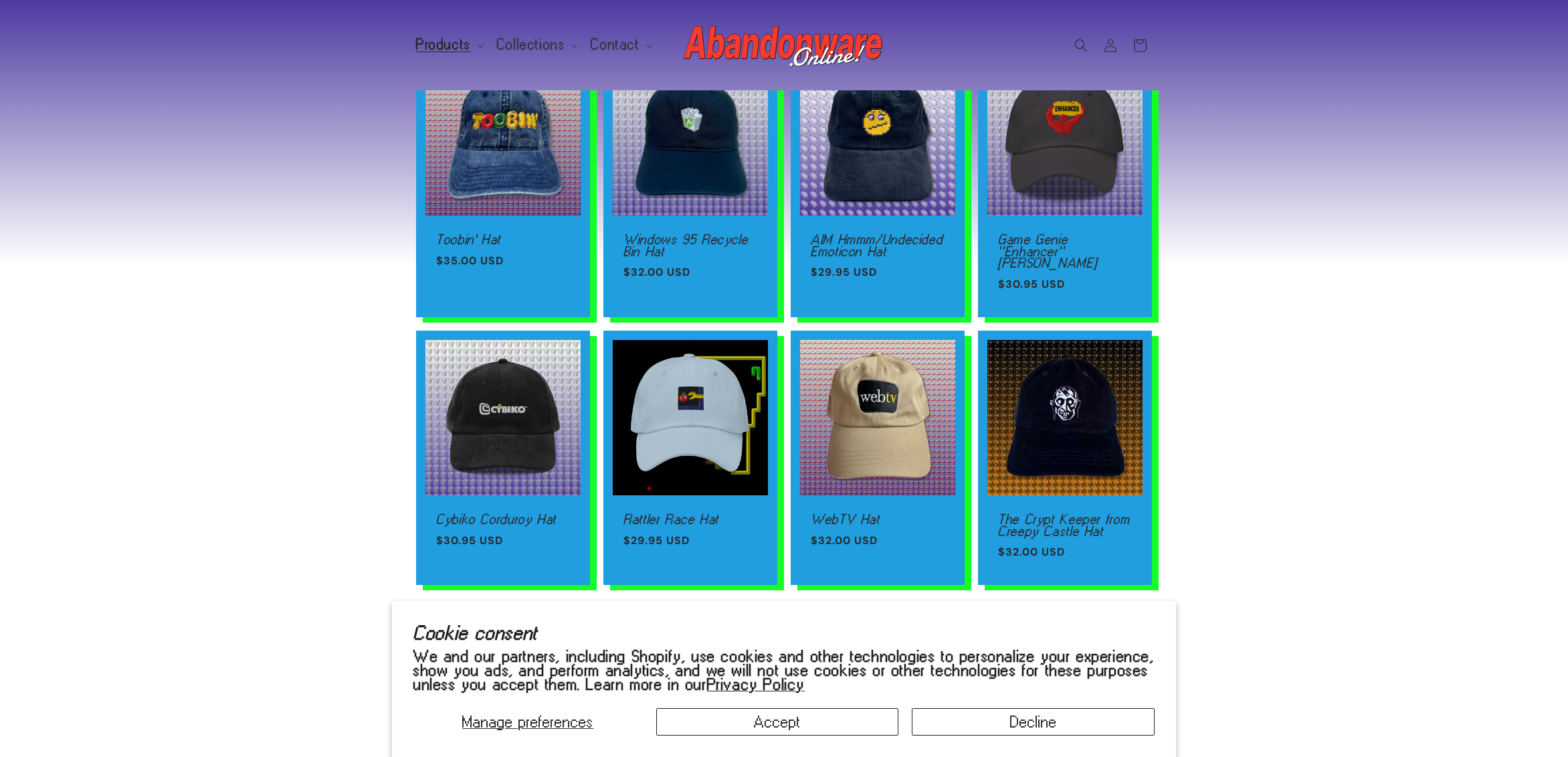
scroll to position [890, 0]
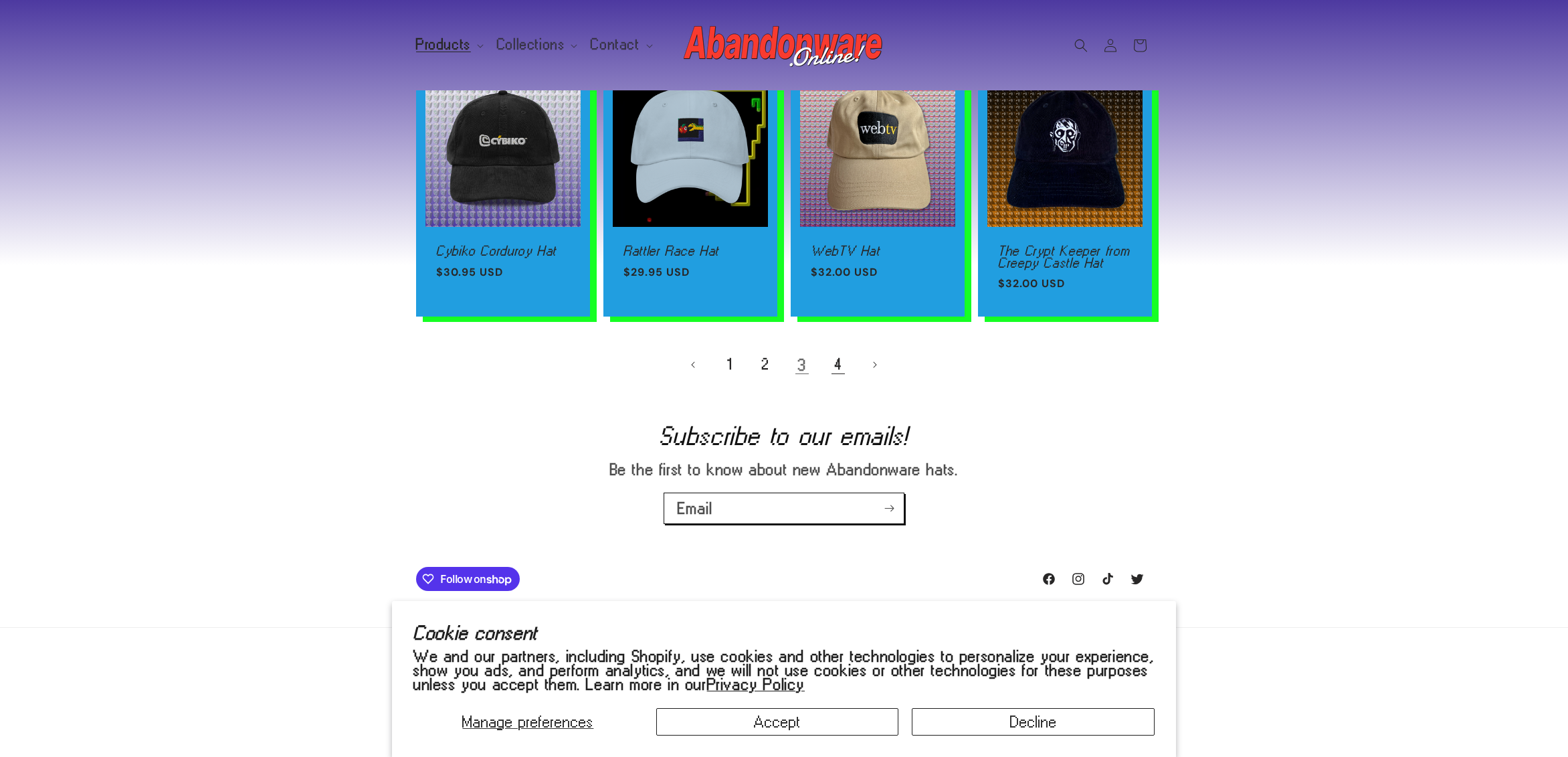
click at [834, 350] on link "4" at bounding box center [837, 365] width 30 height 30
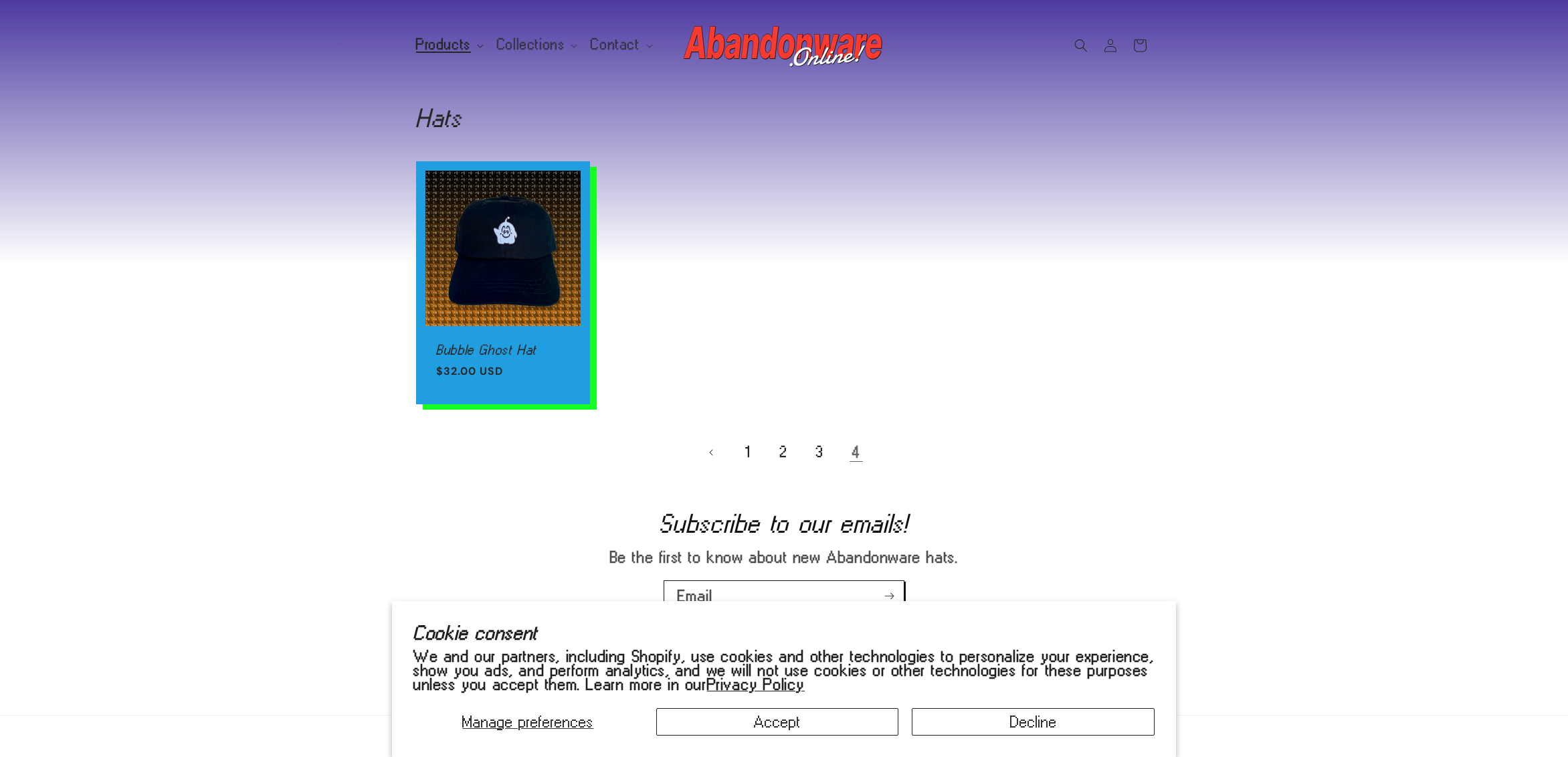
click at [463, 48] on span "Products" at bounding box center [443, 45] width 55 height 12
click at [551, 40] on span "Collections" at bounding box center [531, 45] width 69 height 12
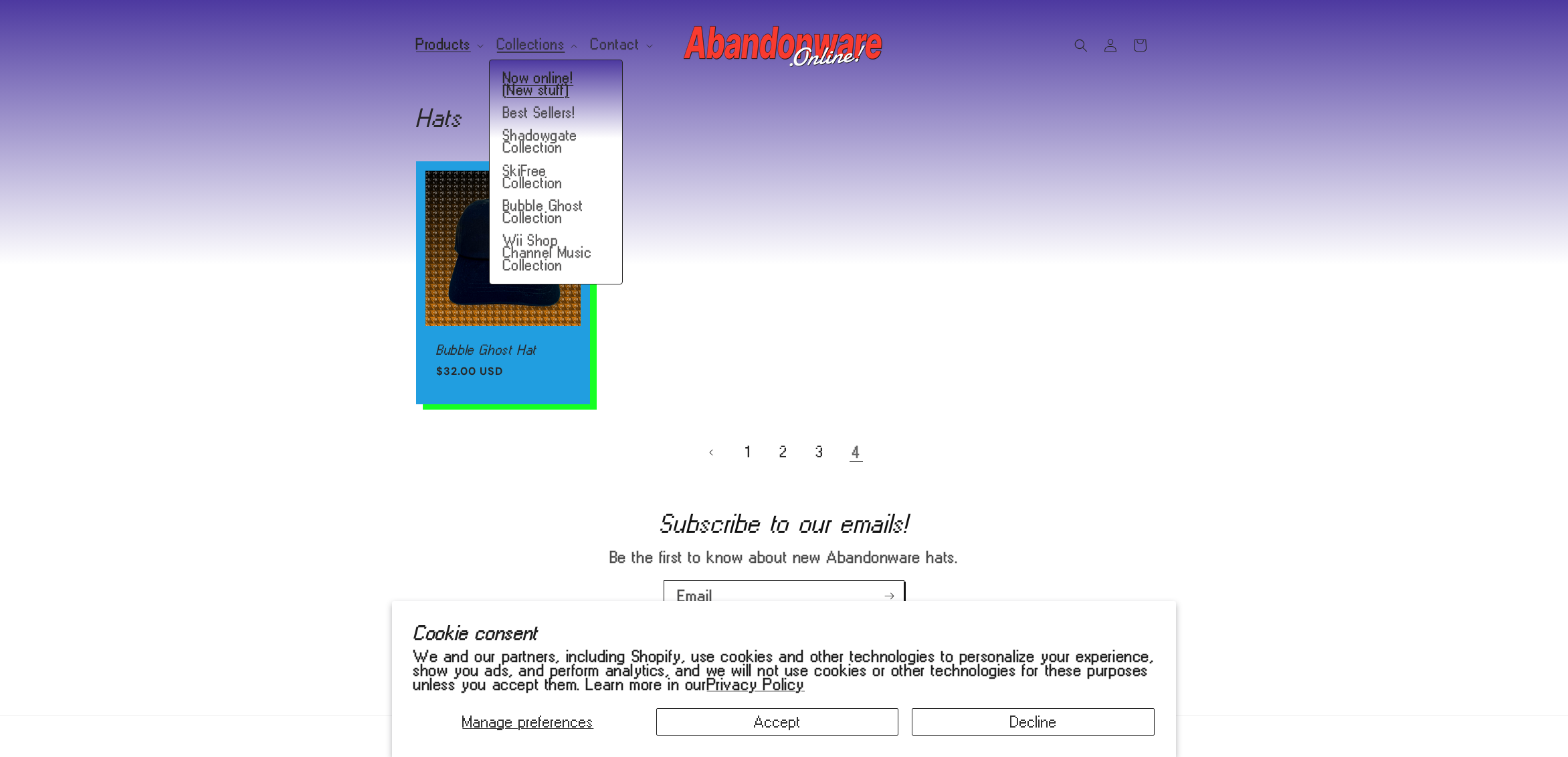
click at [534, 83] on link "Now online! (New stuff)" at bounding box center [556, 85] width 132 height 35
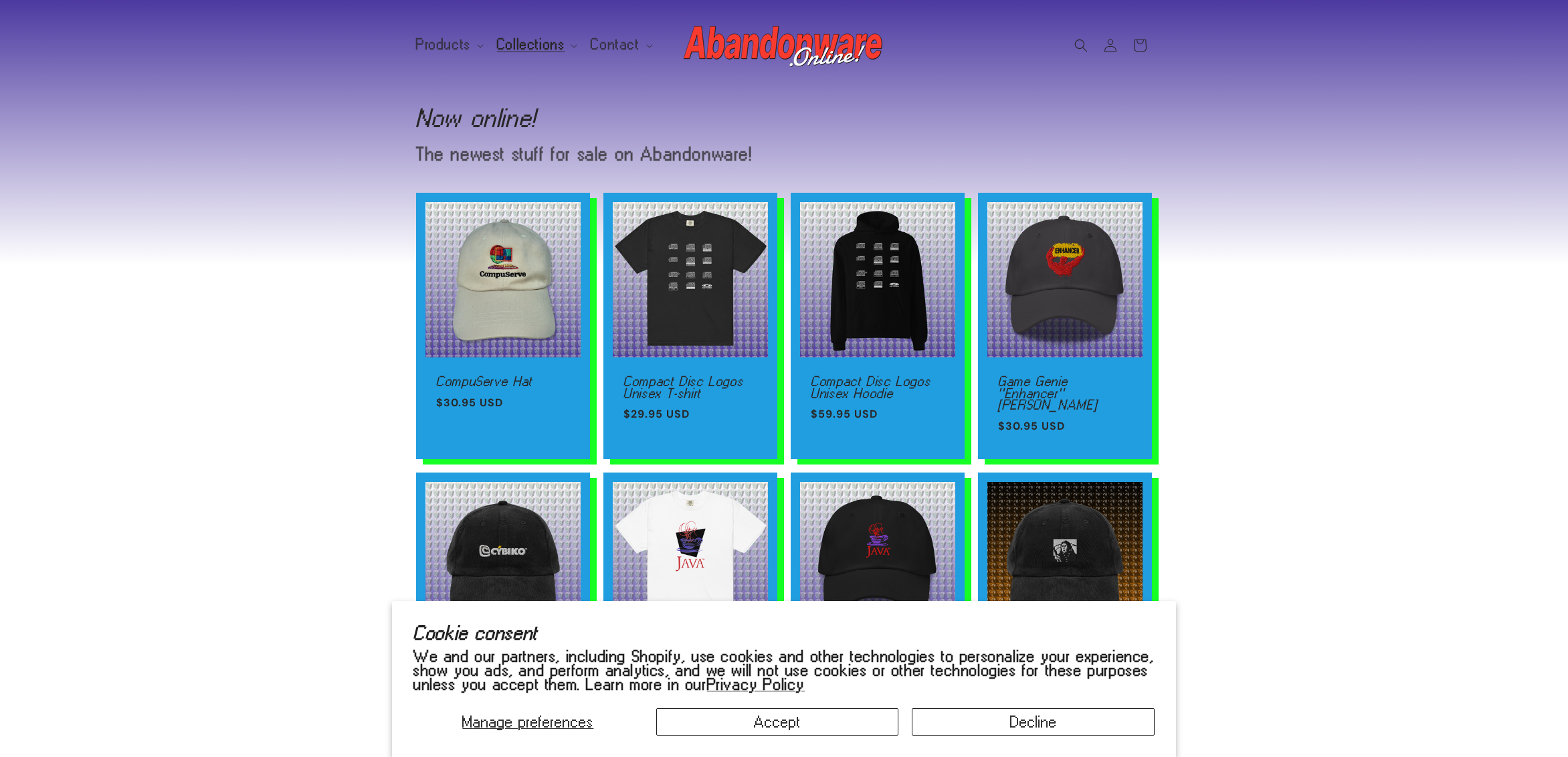
scroll to position [101, 0]
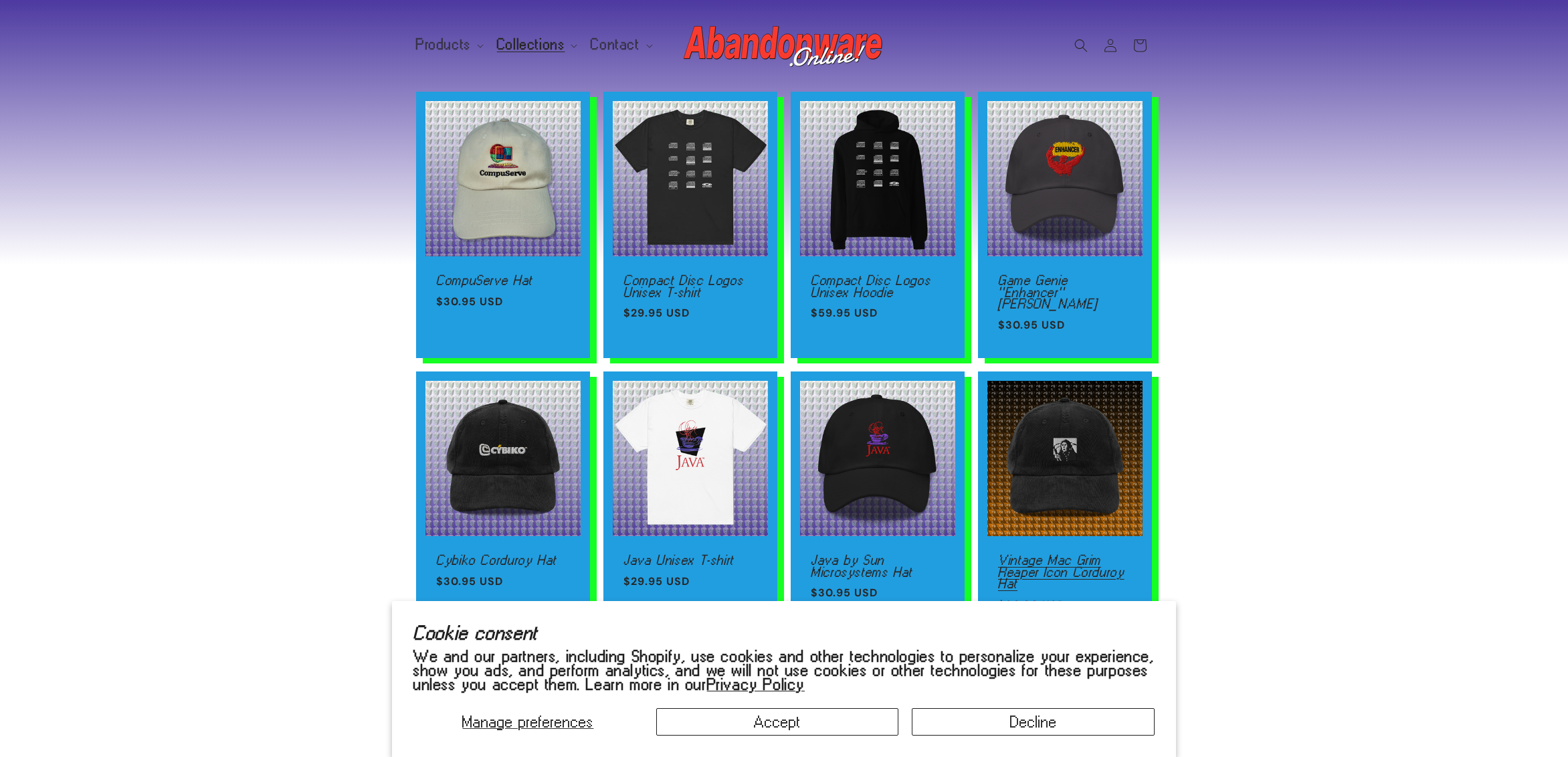
click at [1082, 554] on link "Vintage Mac Grim Reaper Icon Corduroy Hat" at bounding box center [1065, 571] width 134 height 35
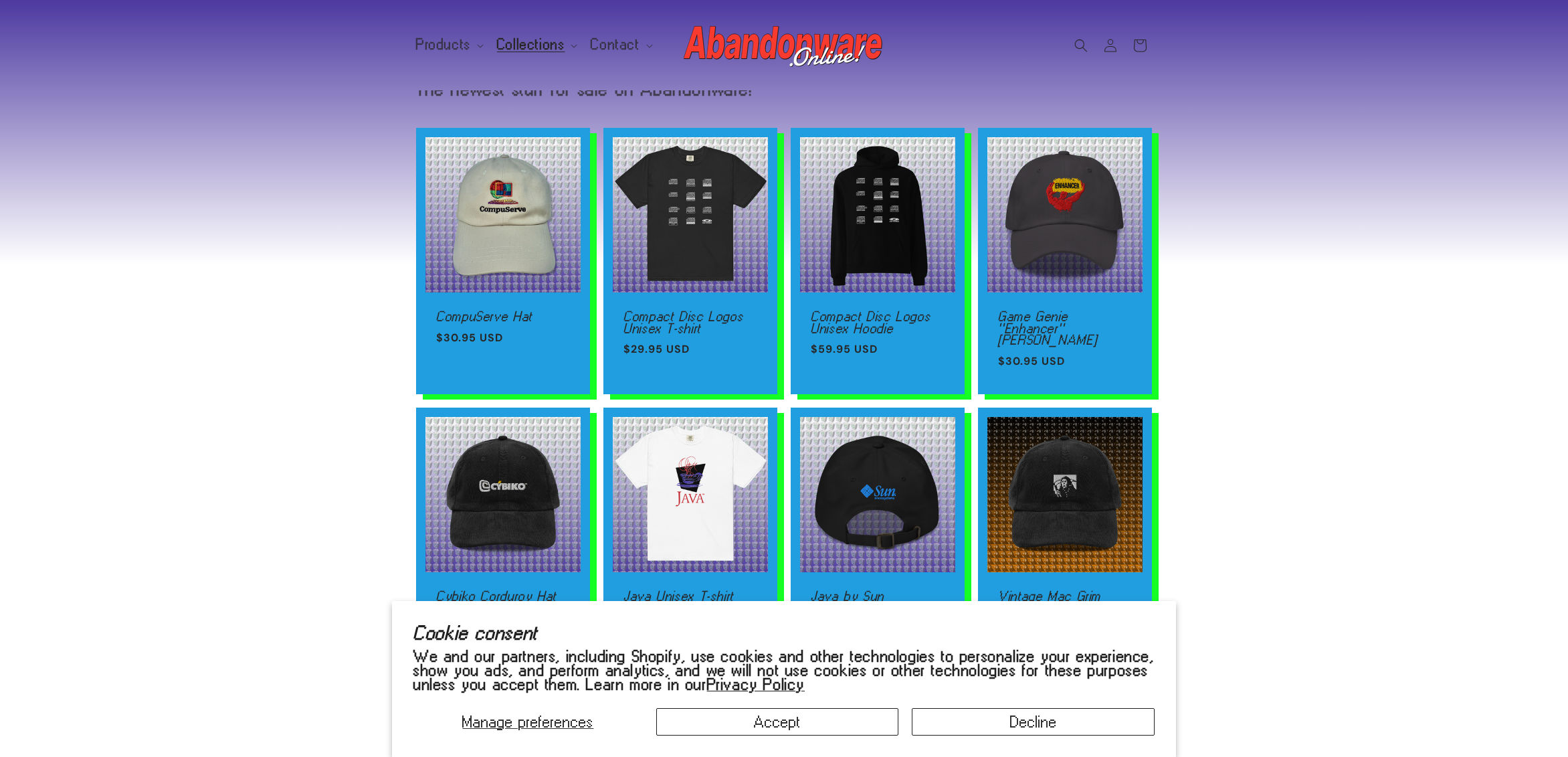
scroll to position [0, 0]
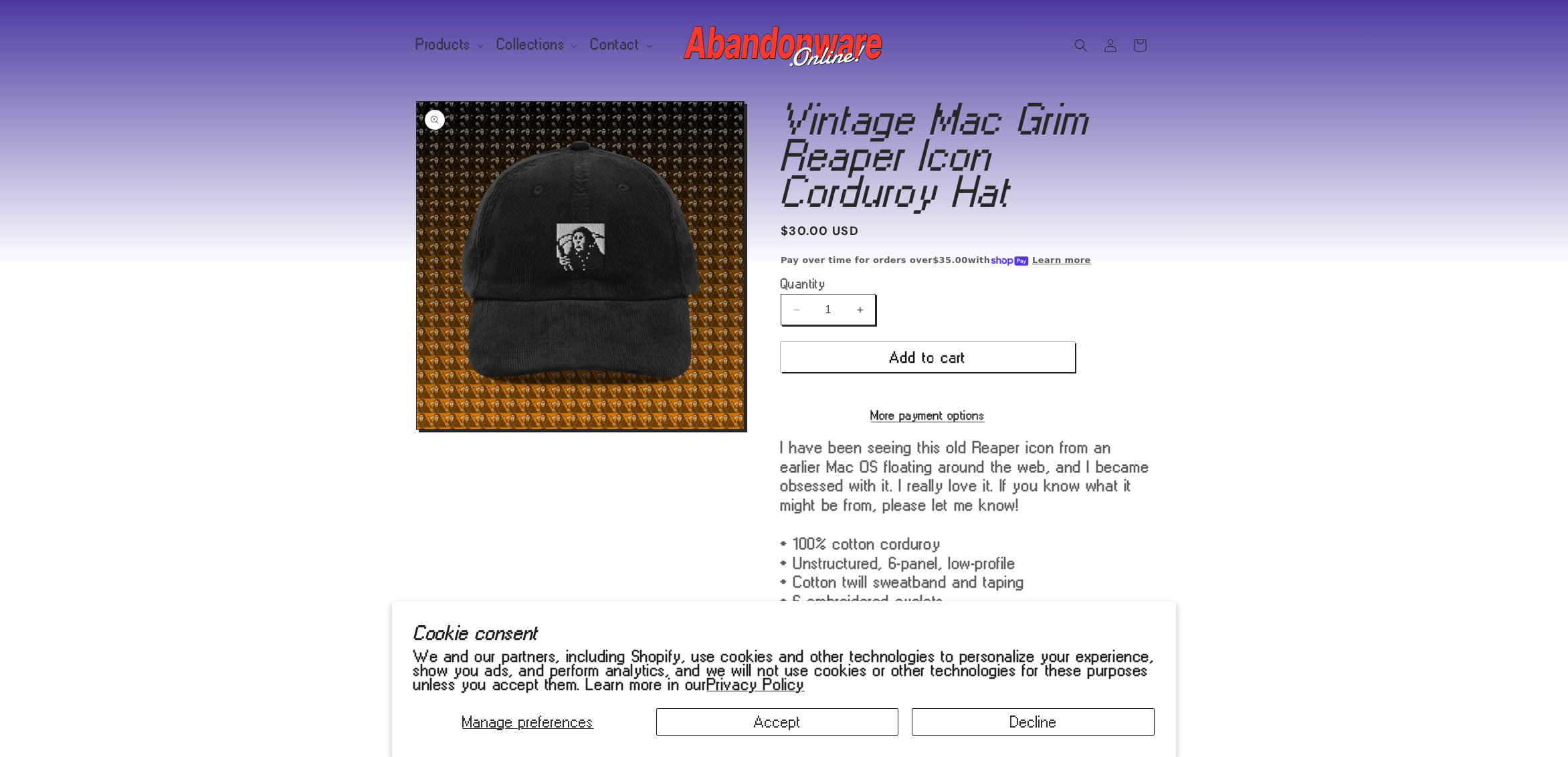
click at [416, 429] on button "Open media 1 in modal" at bounding box center [416, 429] width 0 height 0
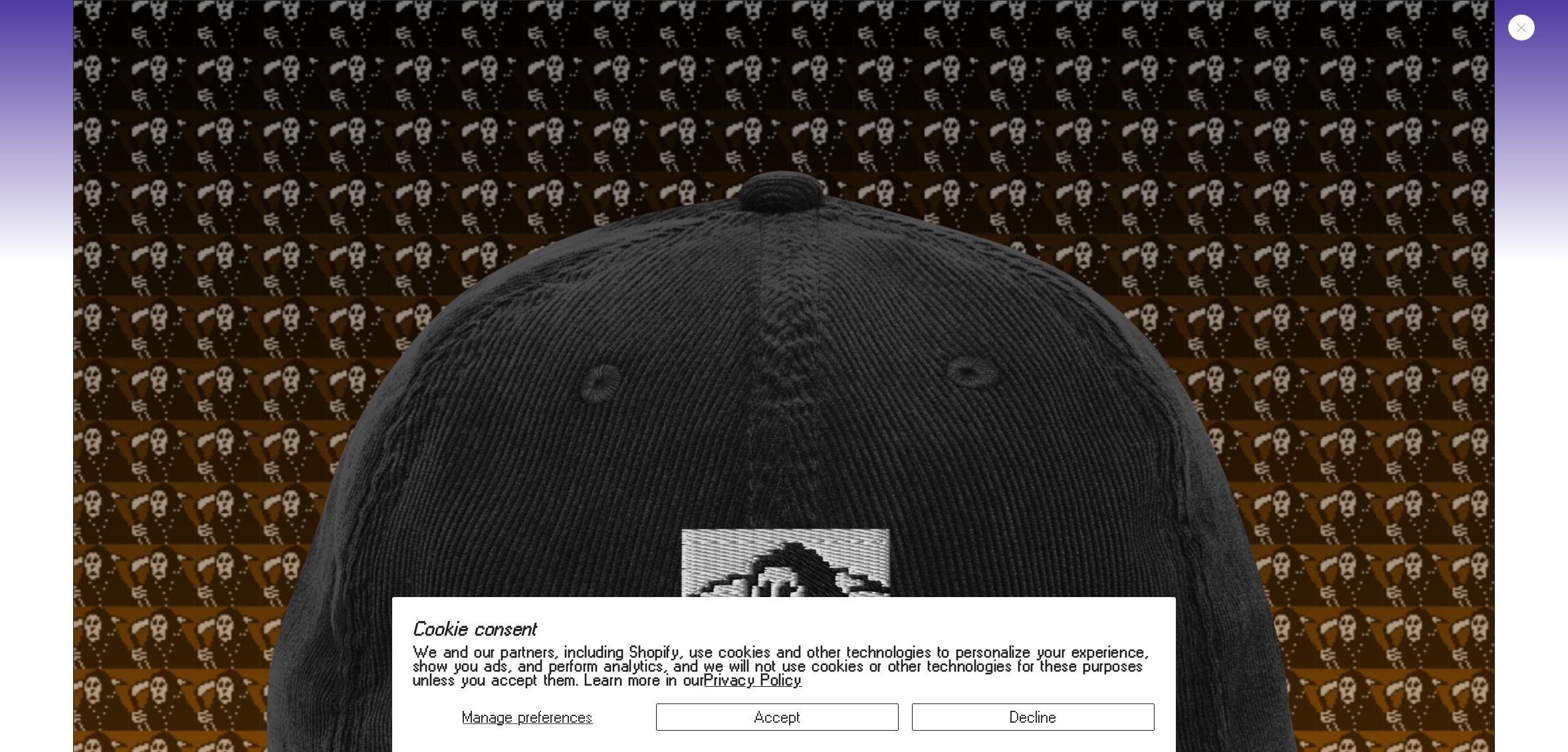
scroll to position [192, 0]
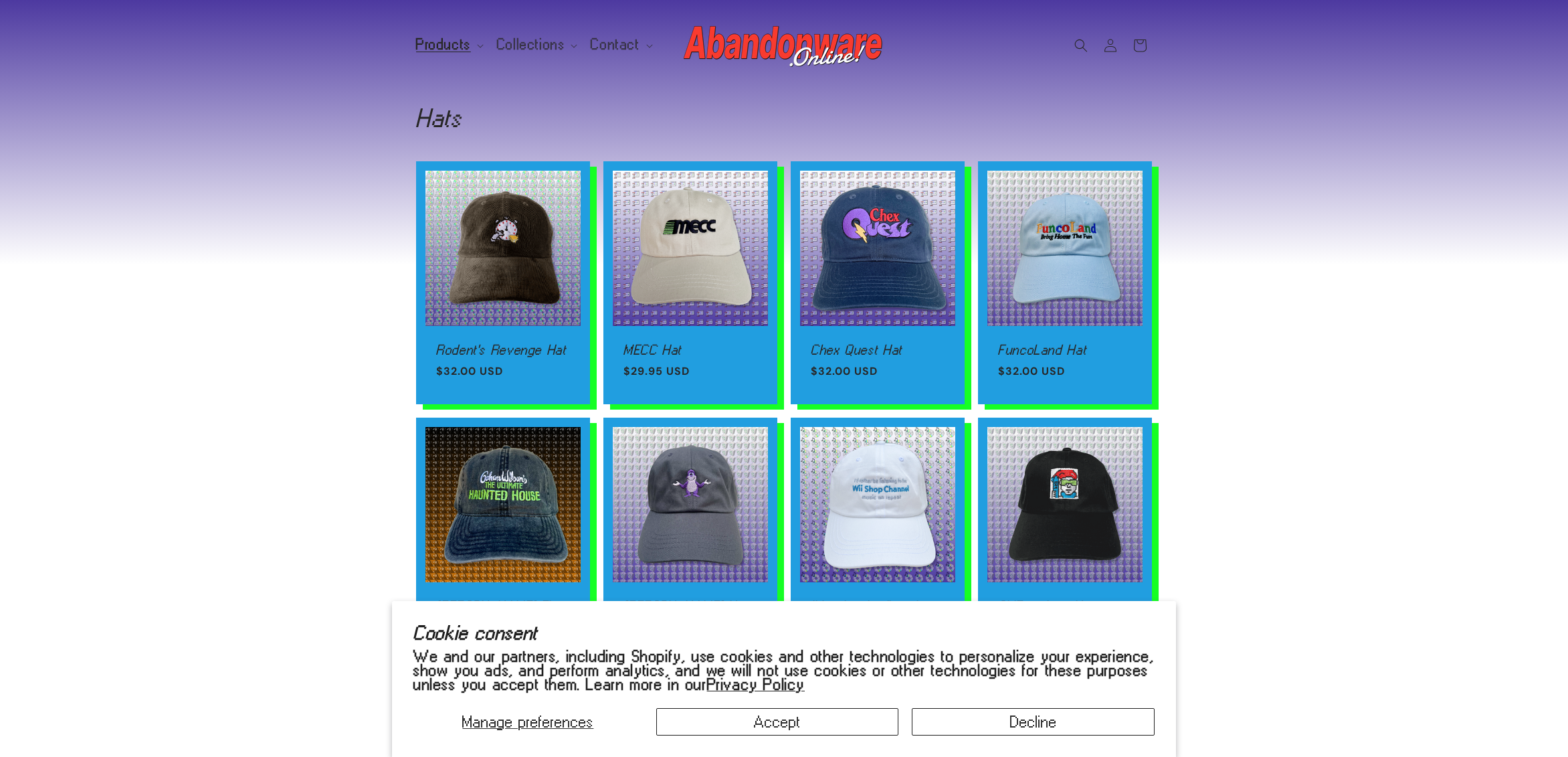
scroll to position [813, 0]
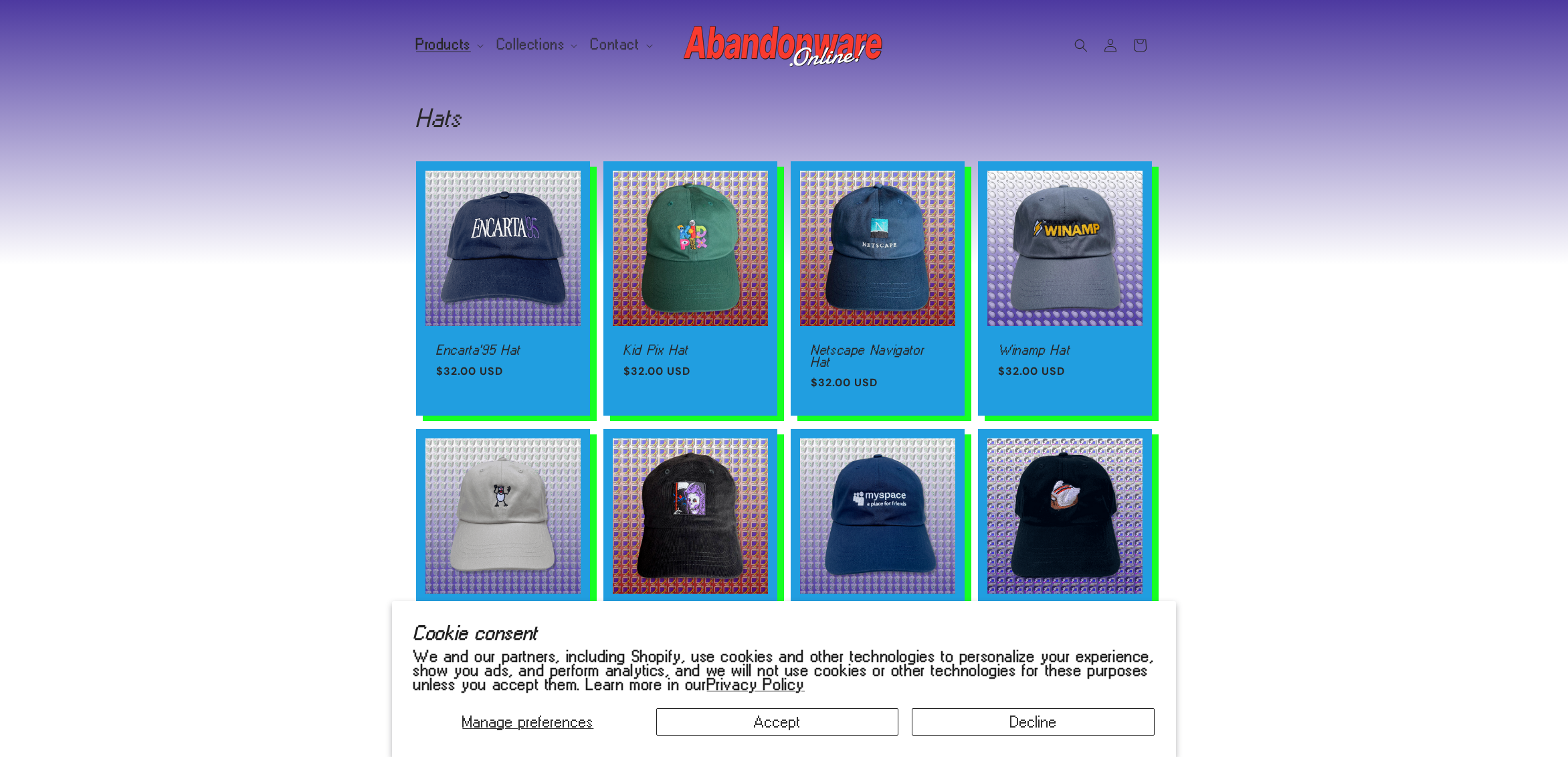
scroll to position [798, 0]
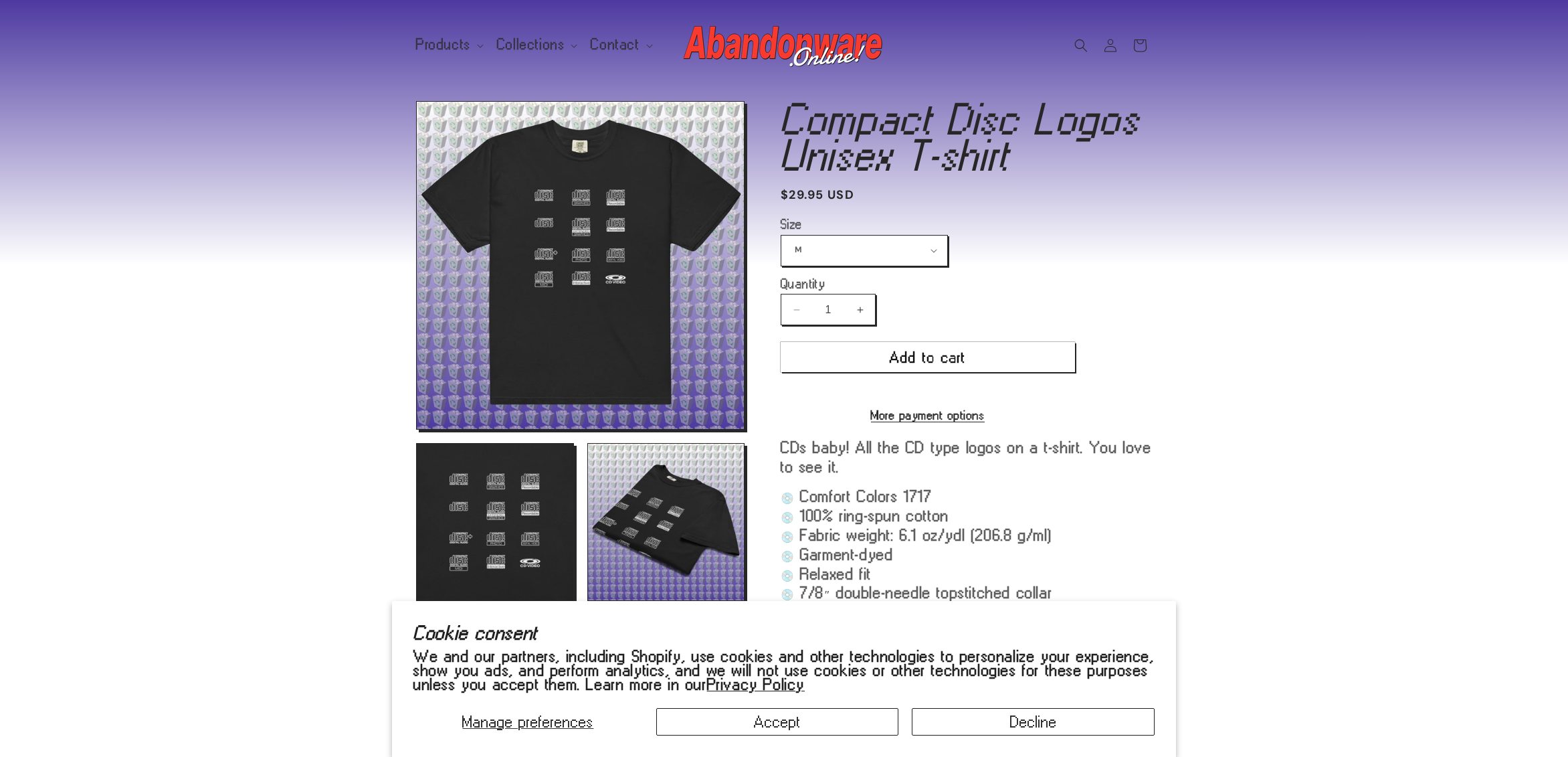
scroll to position [787, 0]
